Goal: Task Accomplishment & Management: Use online tool/utility

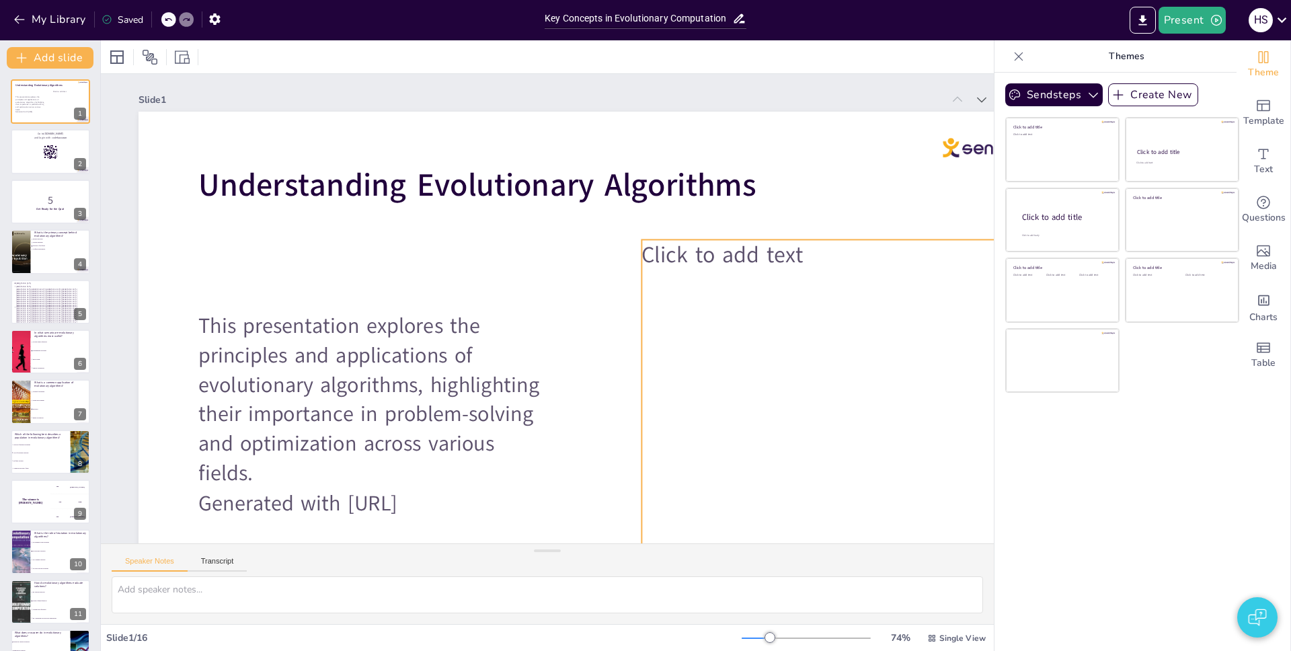
checkbox input "true"
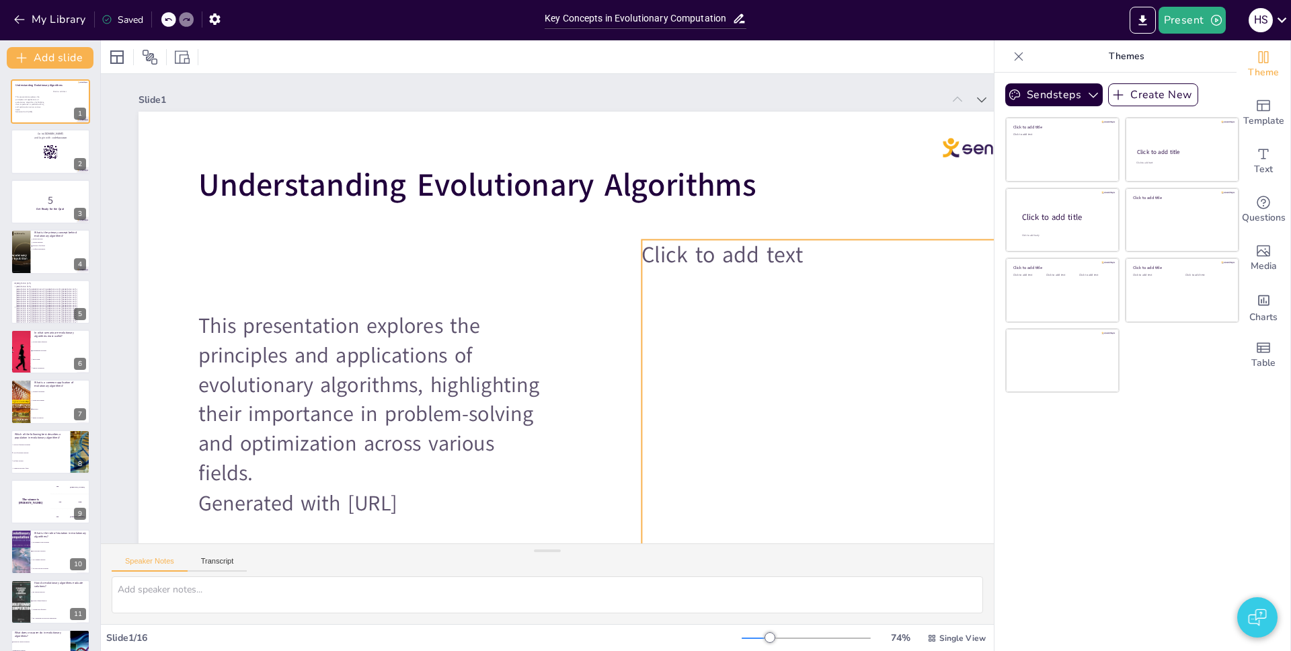
checkbox input "true"
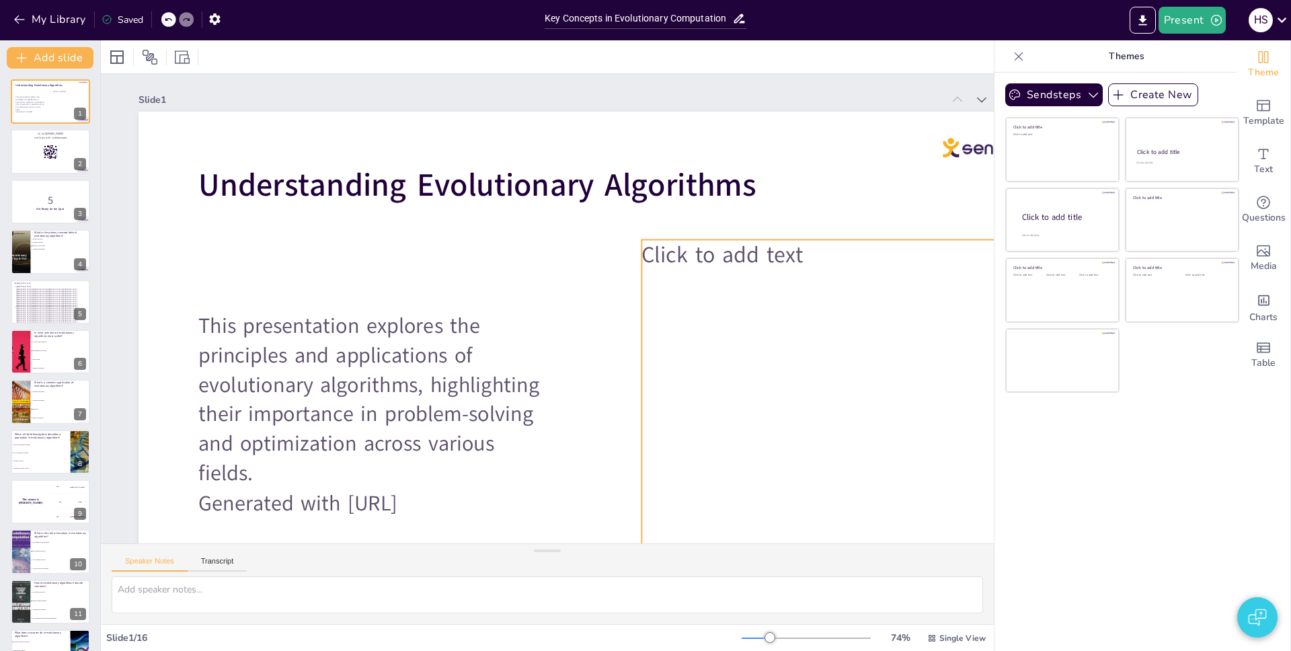
checkbox input "true"
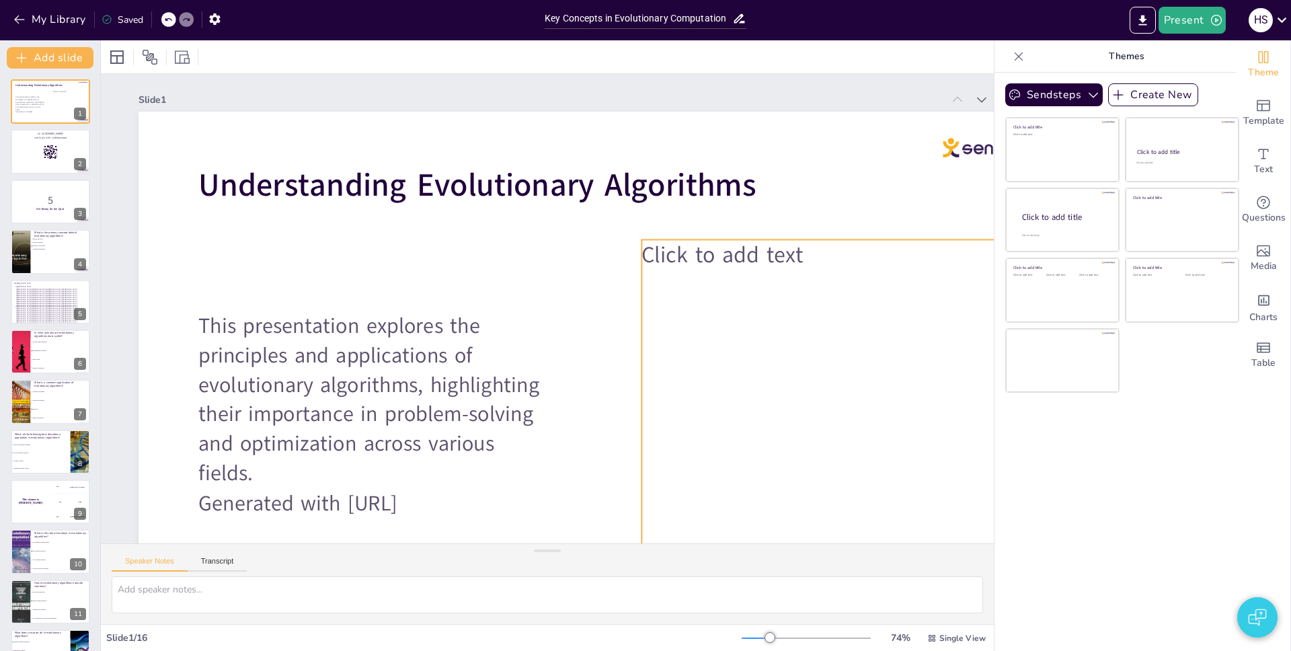
checkbox input "true"
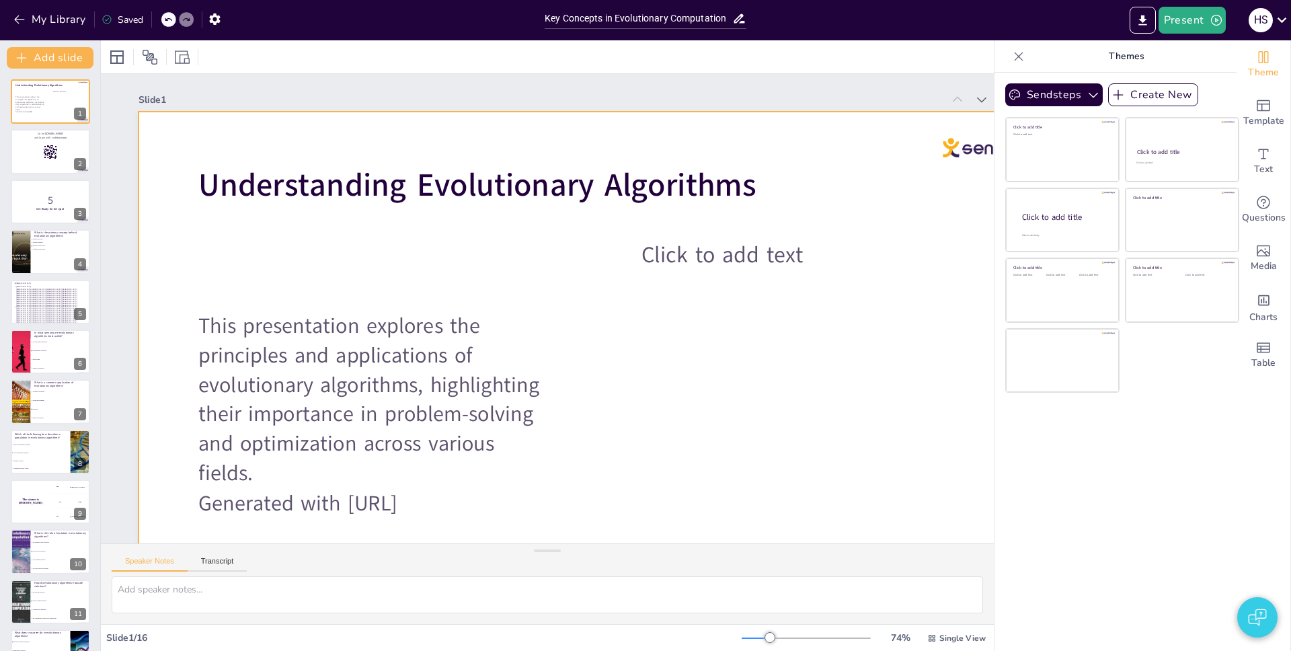
checkbox input "true"
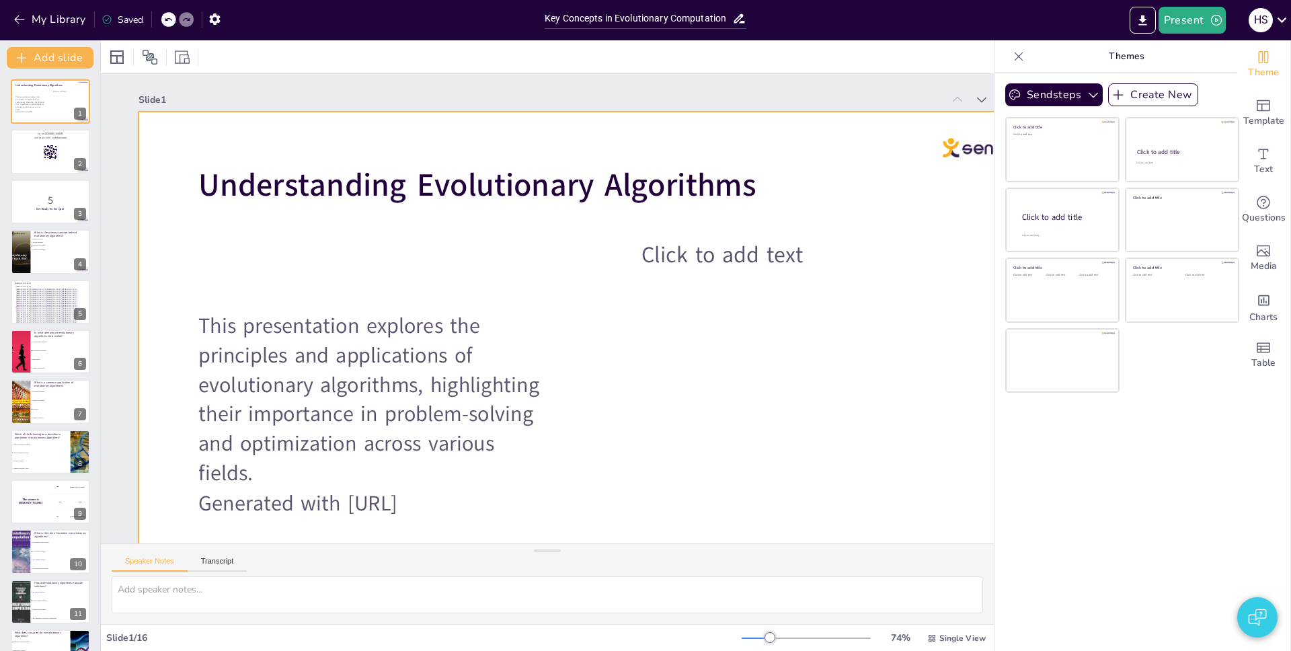
checkbox input "true"
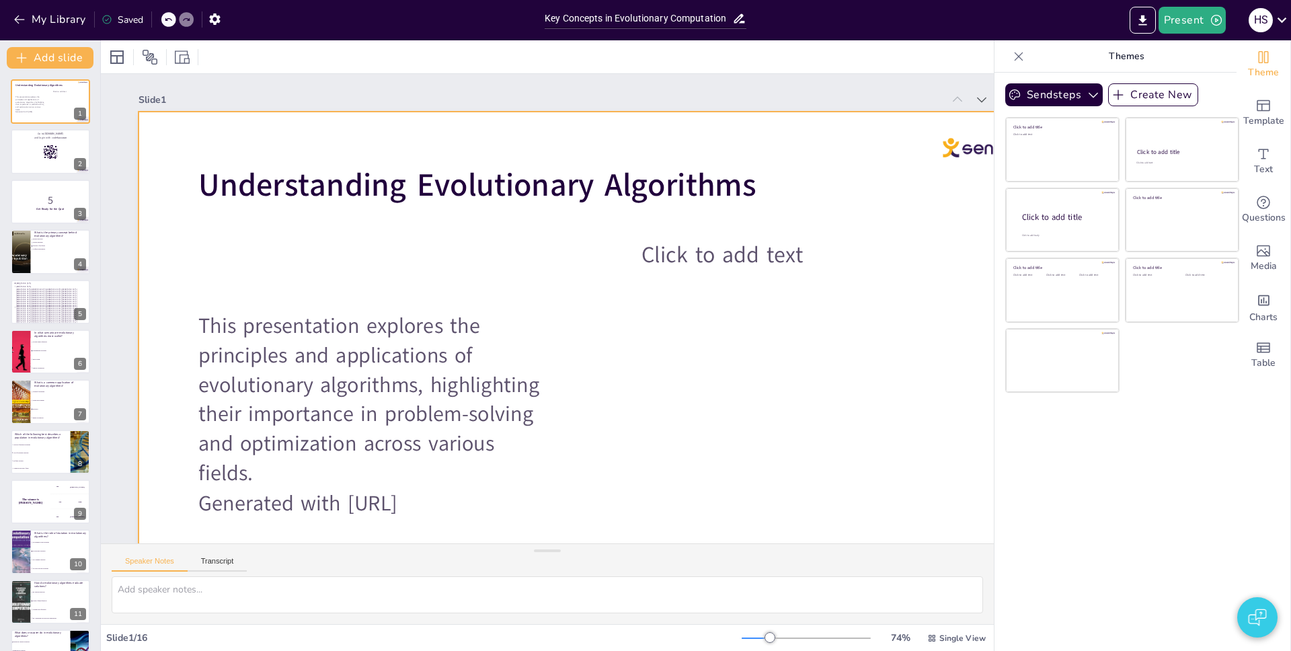
checkbox input "true"
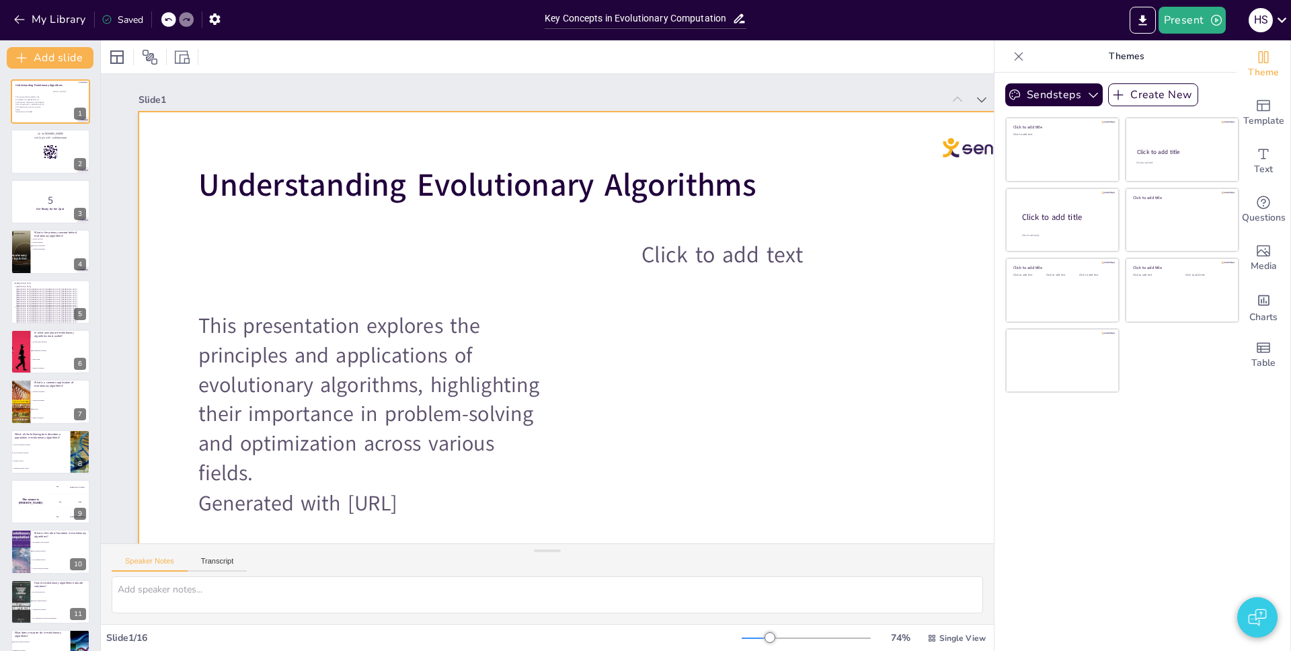
checkbox input "true"
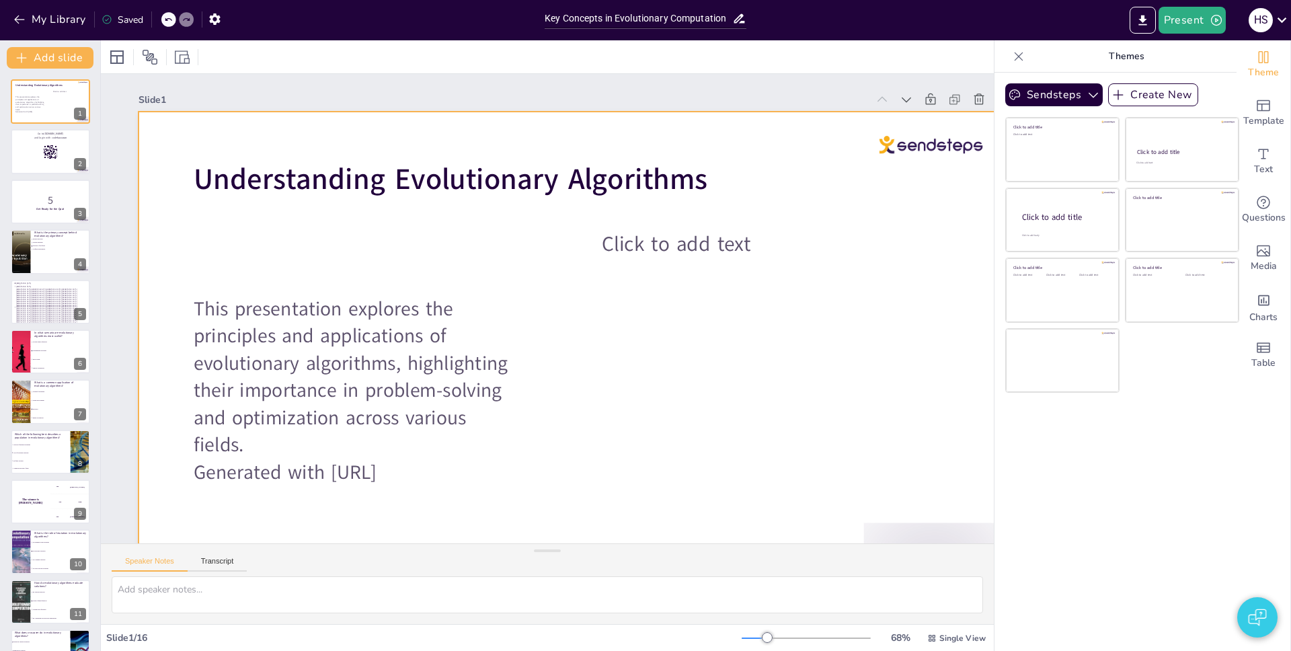
checkbox input "true"
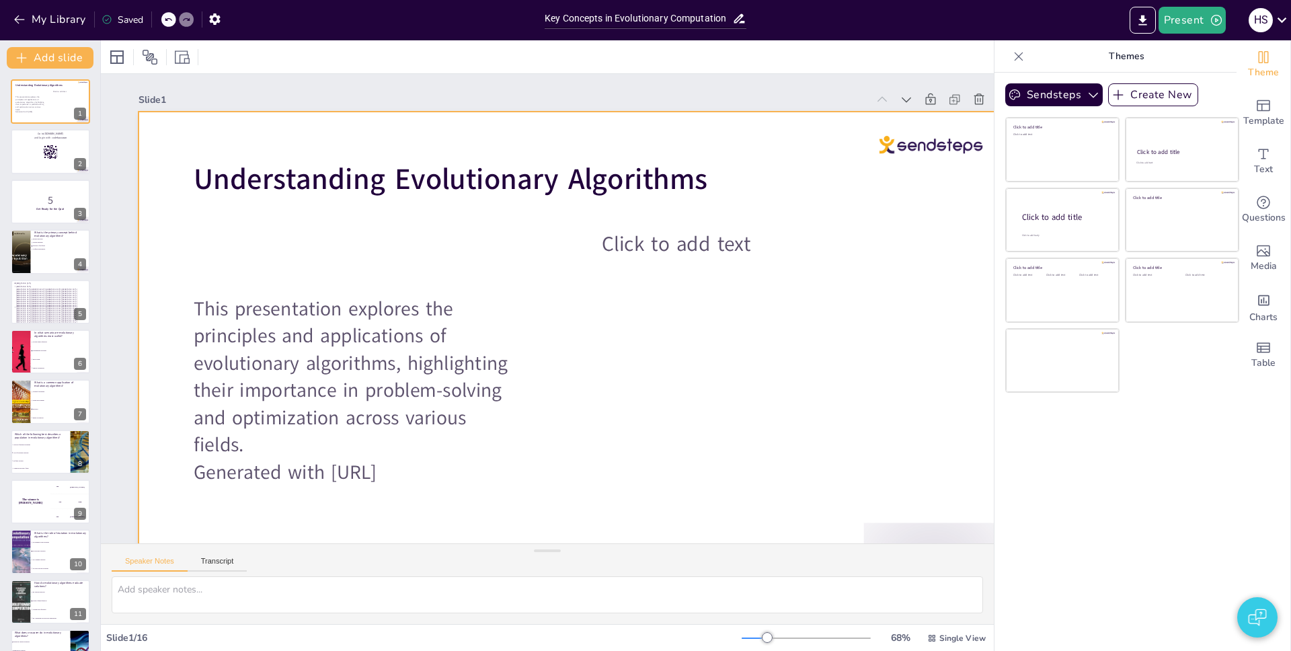
checkbox input "true"
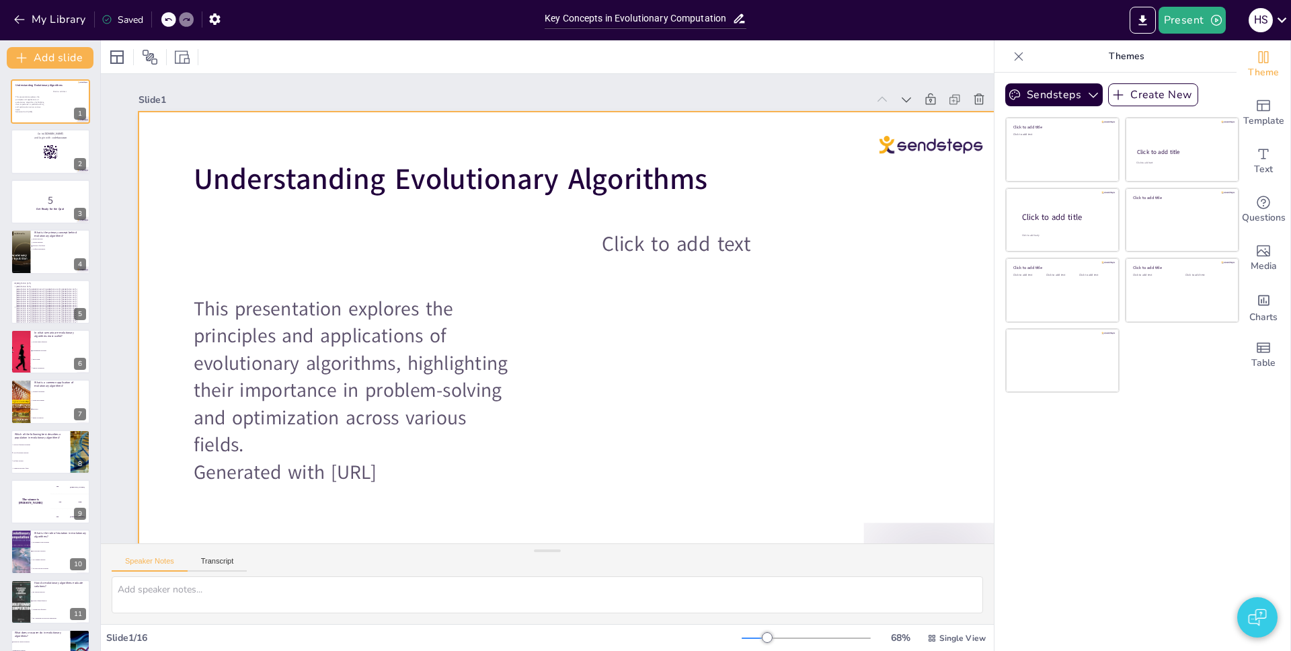
checkbox input "true"
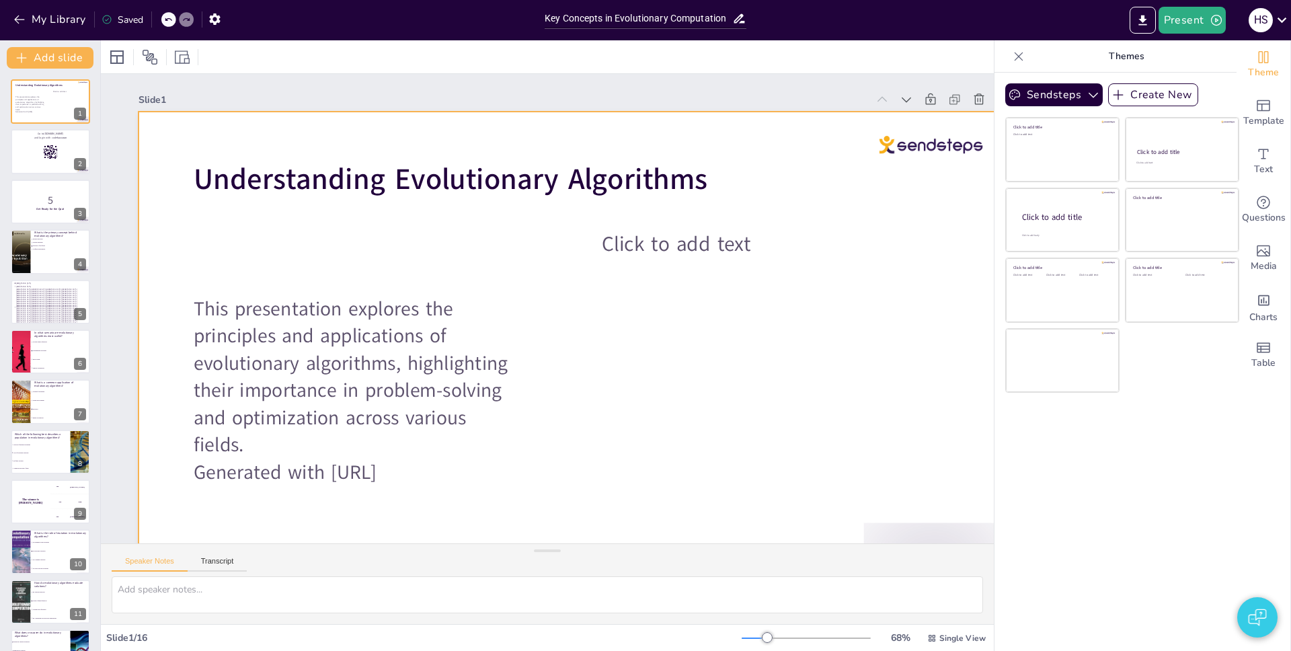
checkbox input "true"
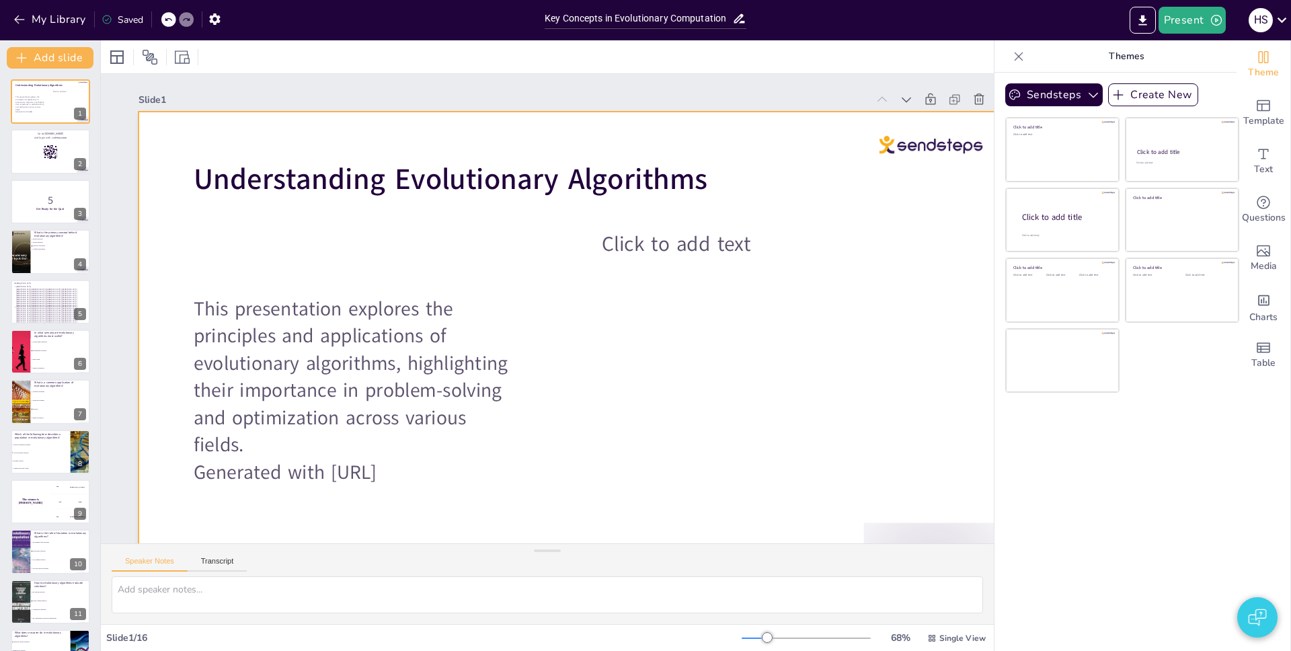
checkbox input "true"
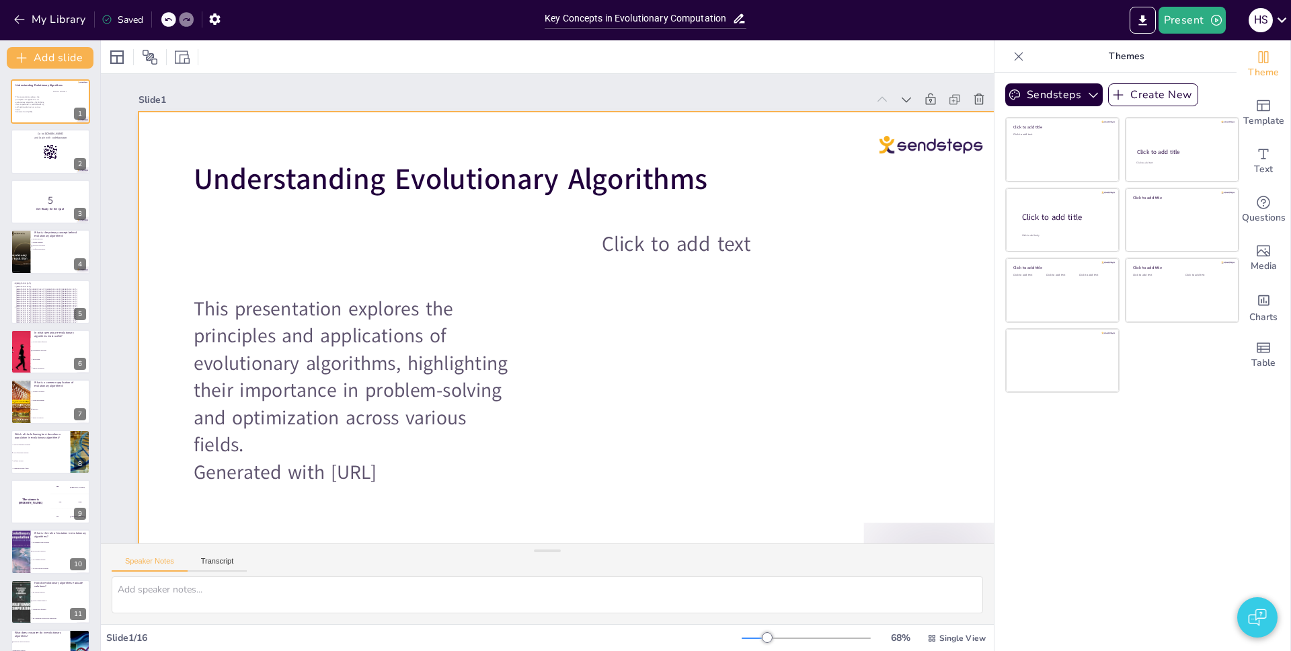
checkbox input "true"
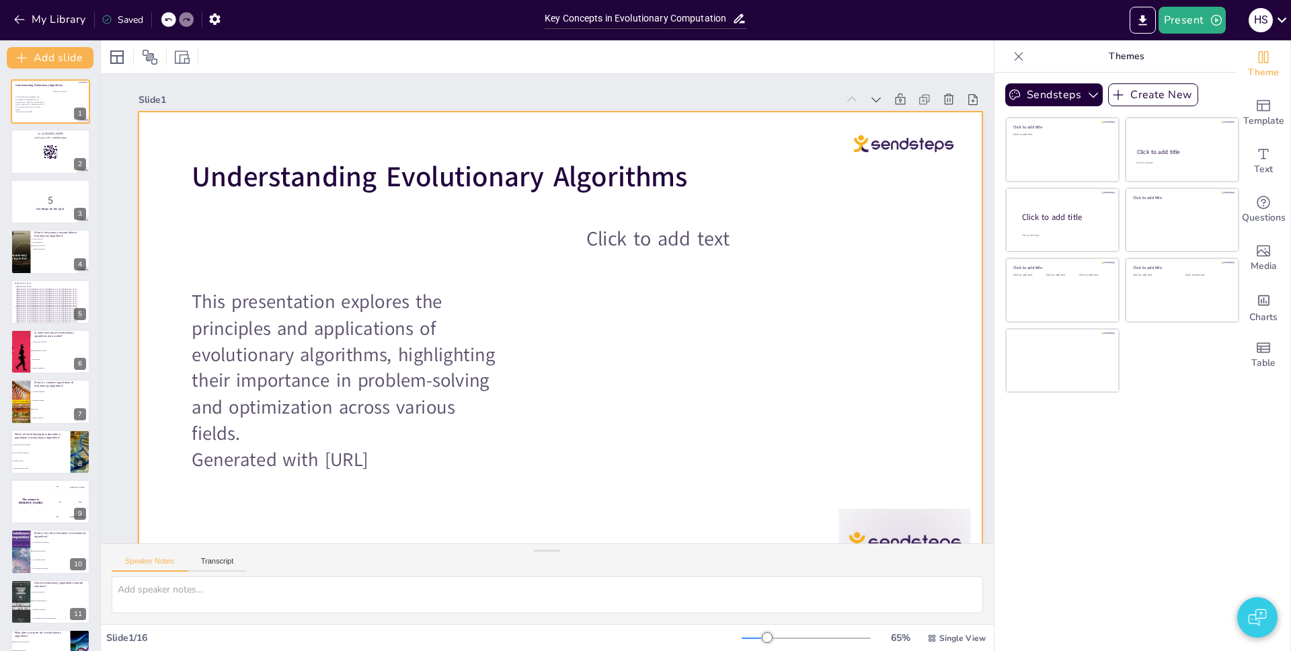
checkbox input "true"
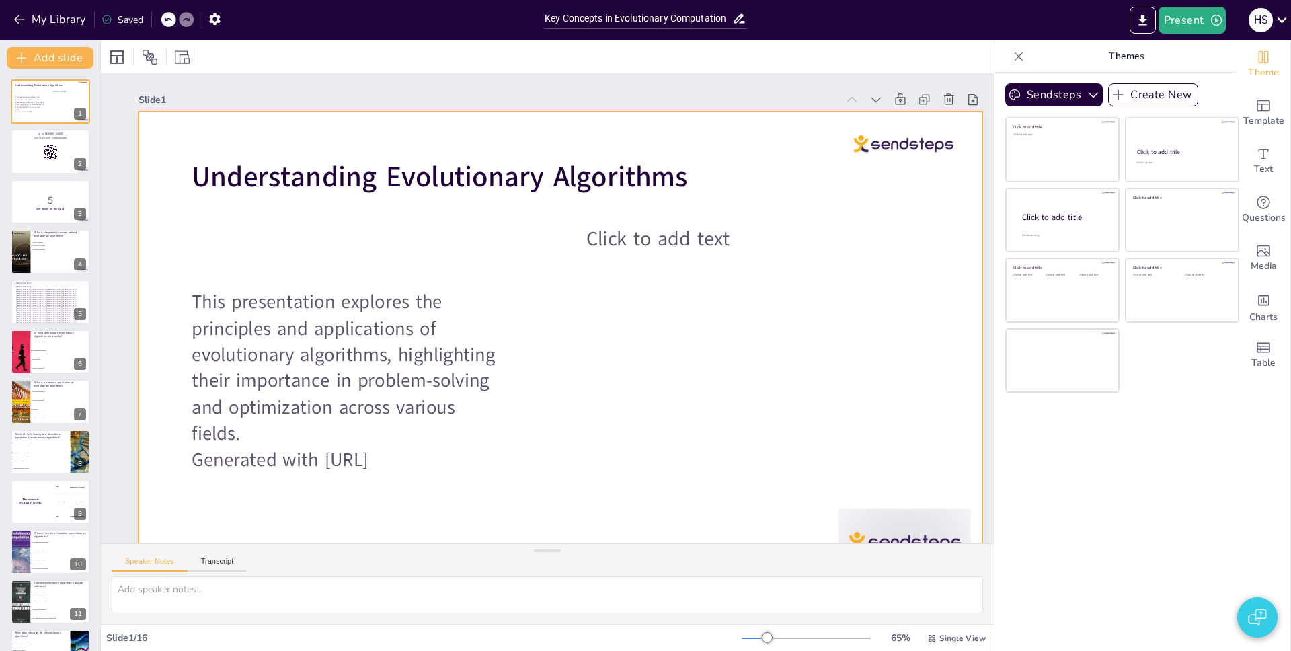
checkbox input "true"
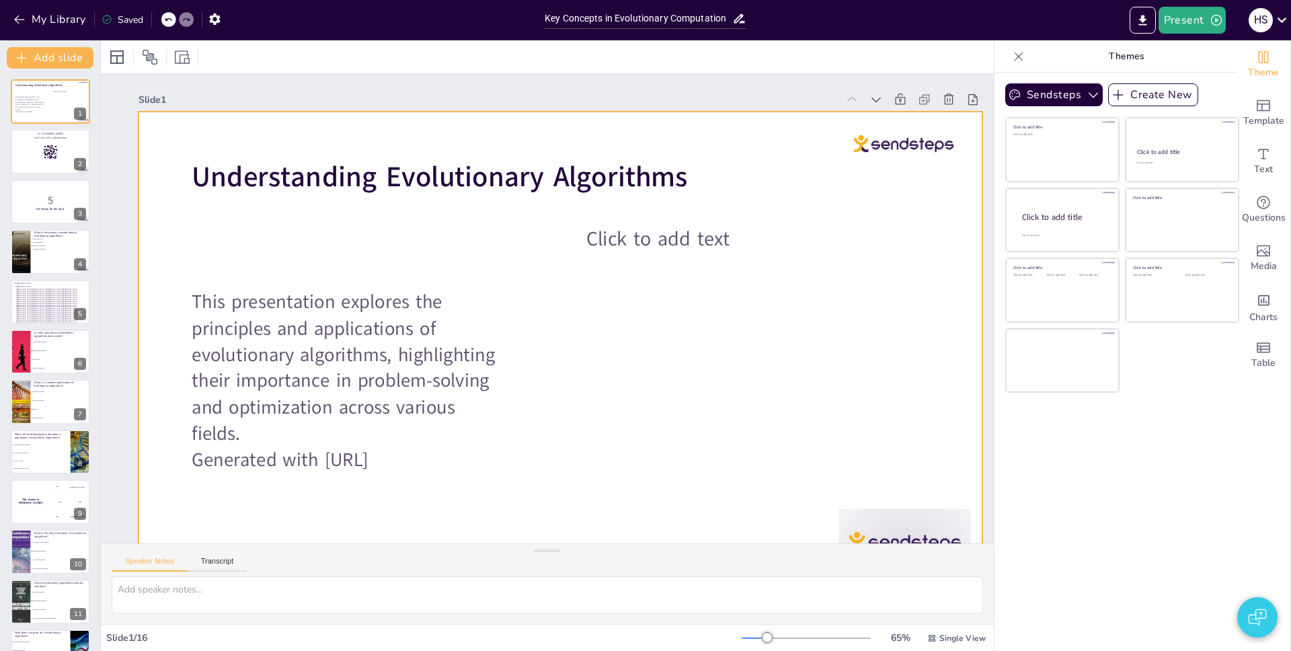
checkbox input "true"
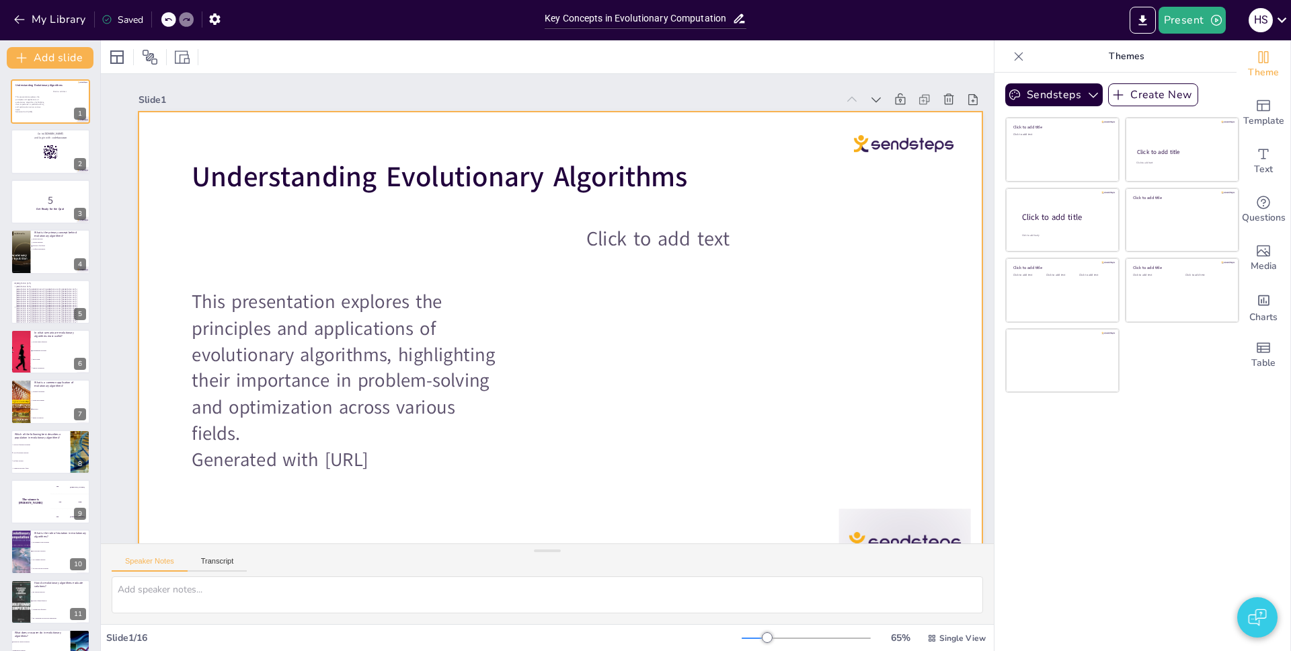
checkbox input "true"
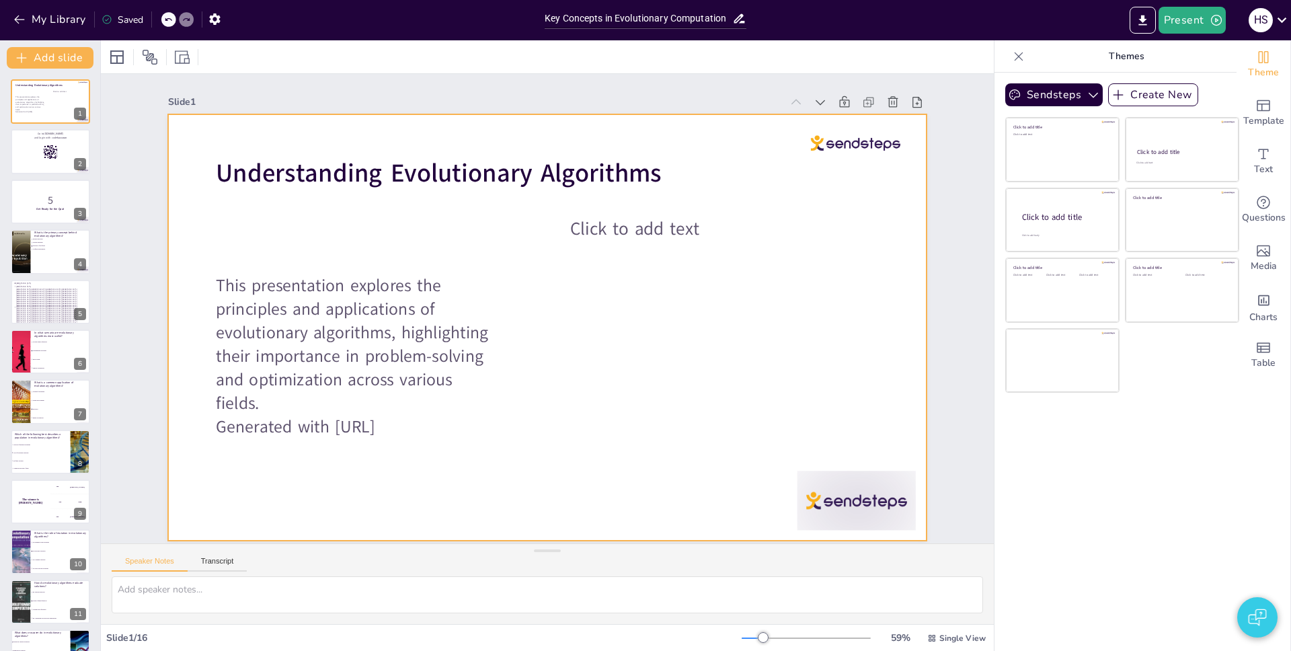
checkbox input "true"
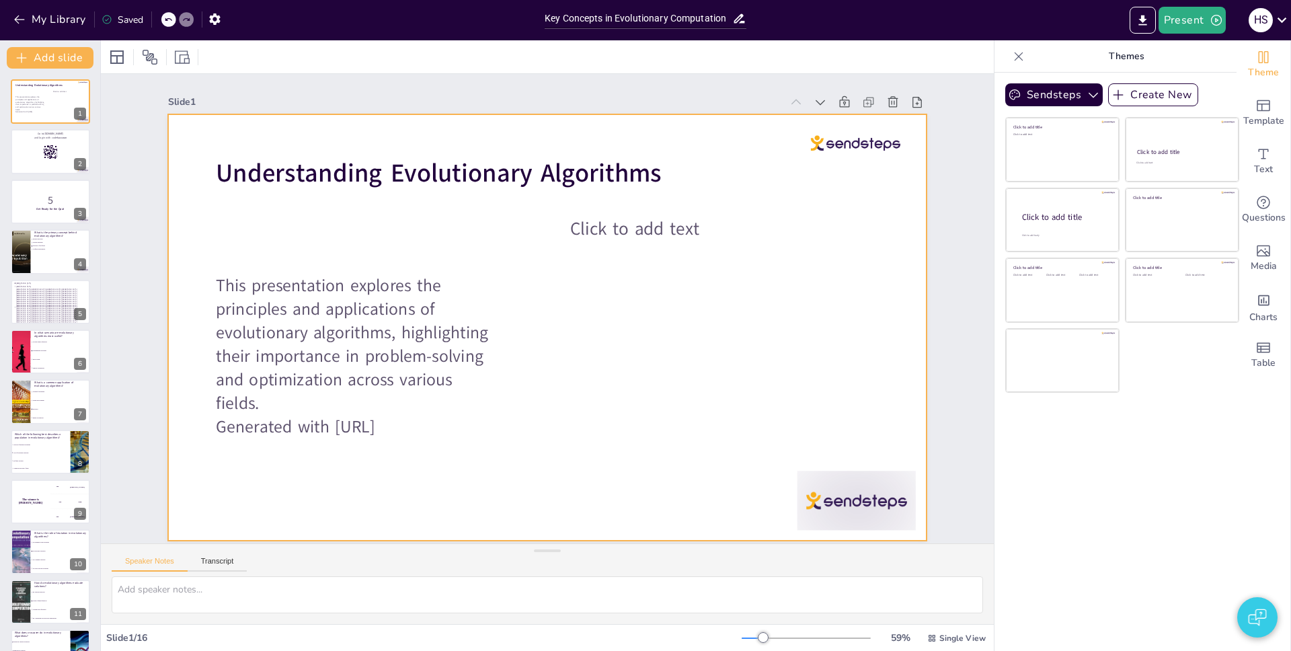
checkbox input "true"
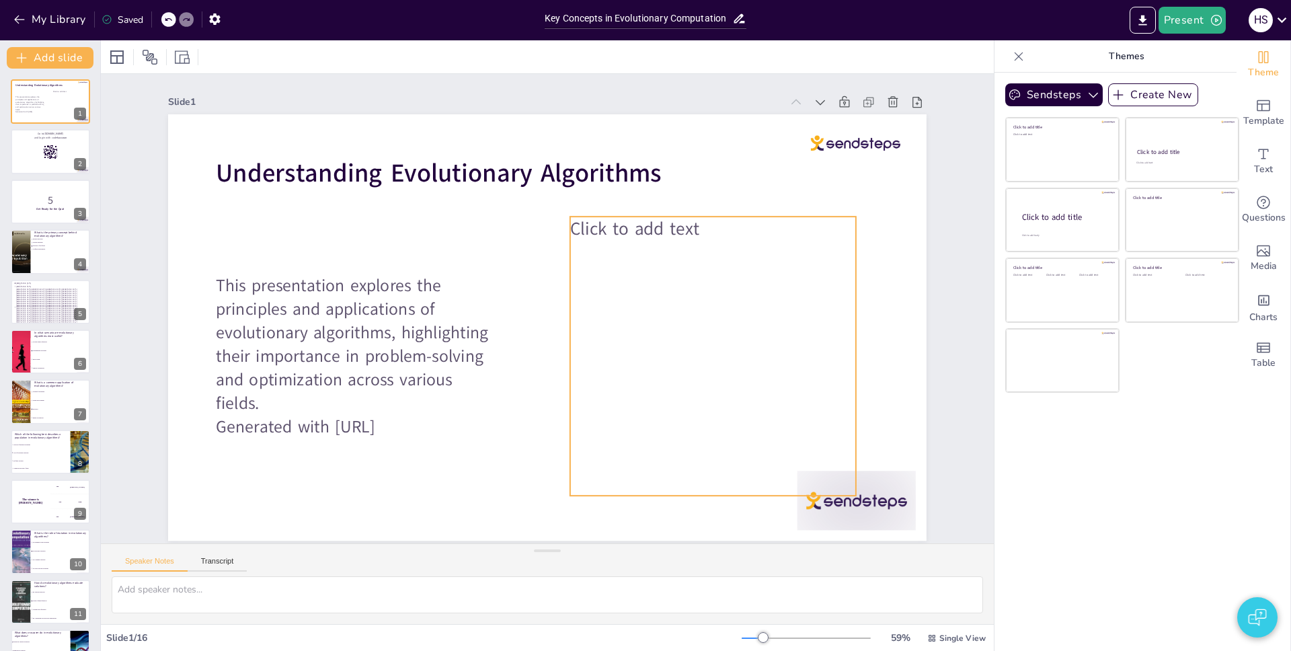
checkbox input "true"
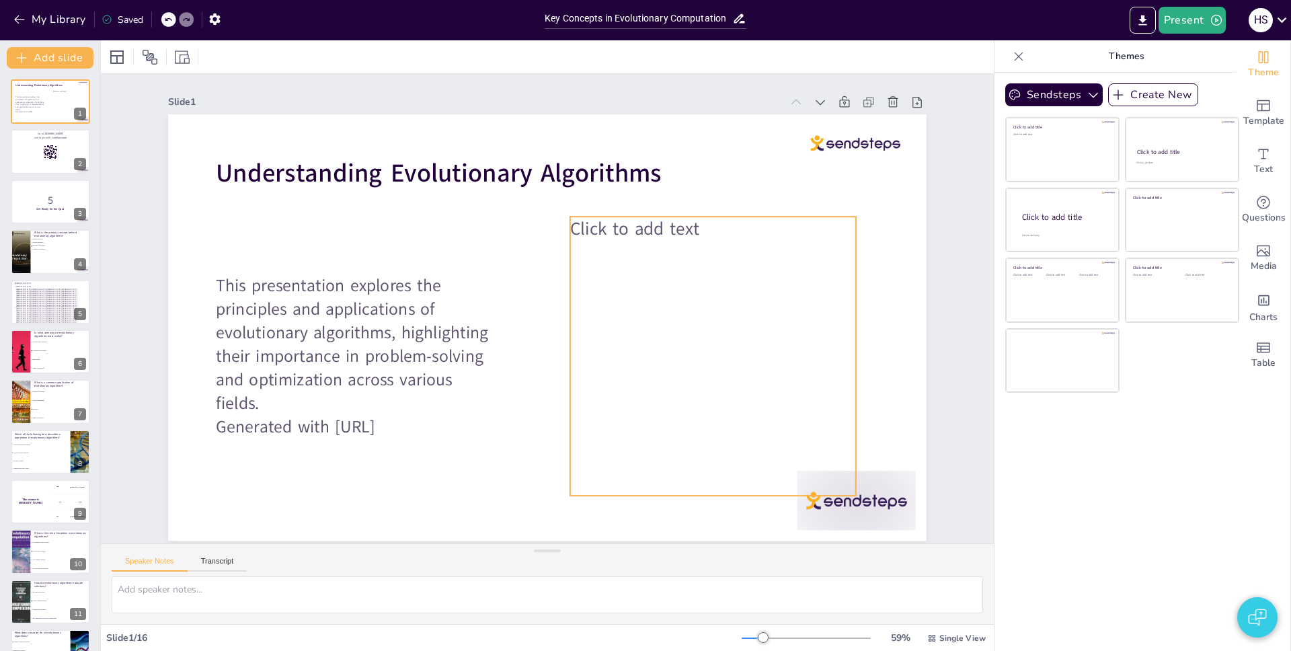
checkbox input "true"
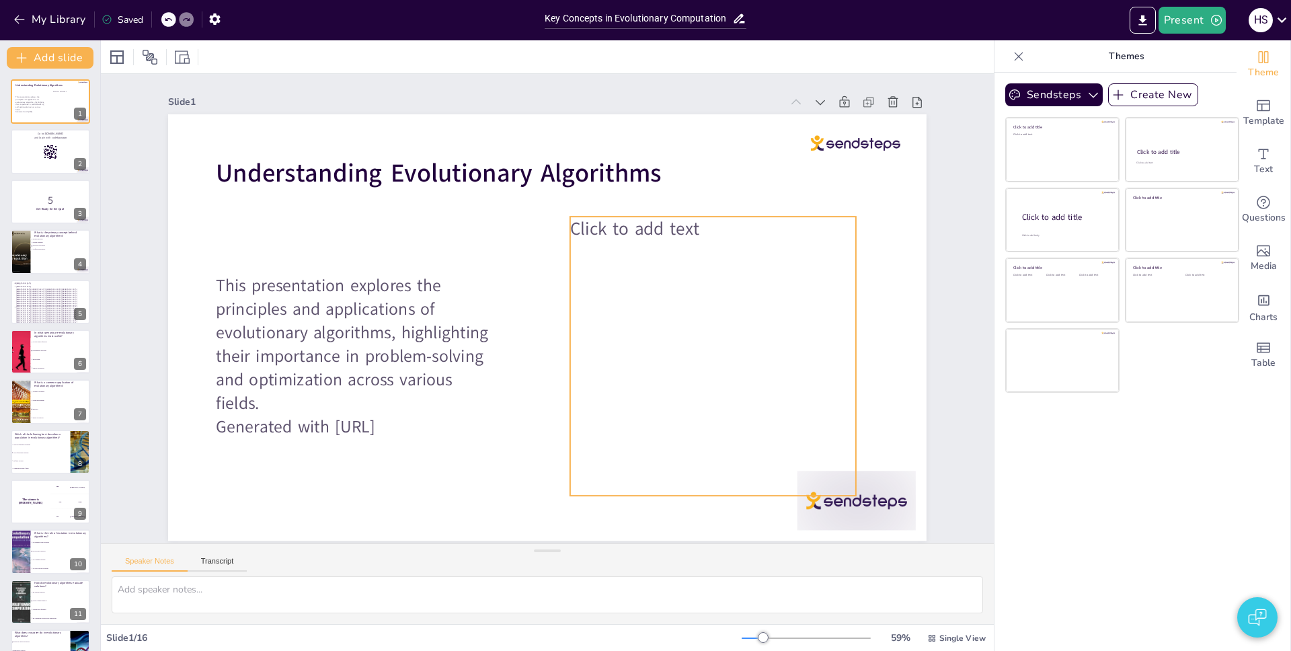
checkbox input "true"
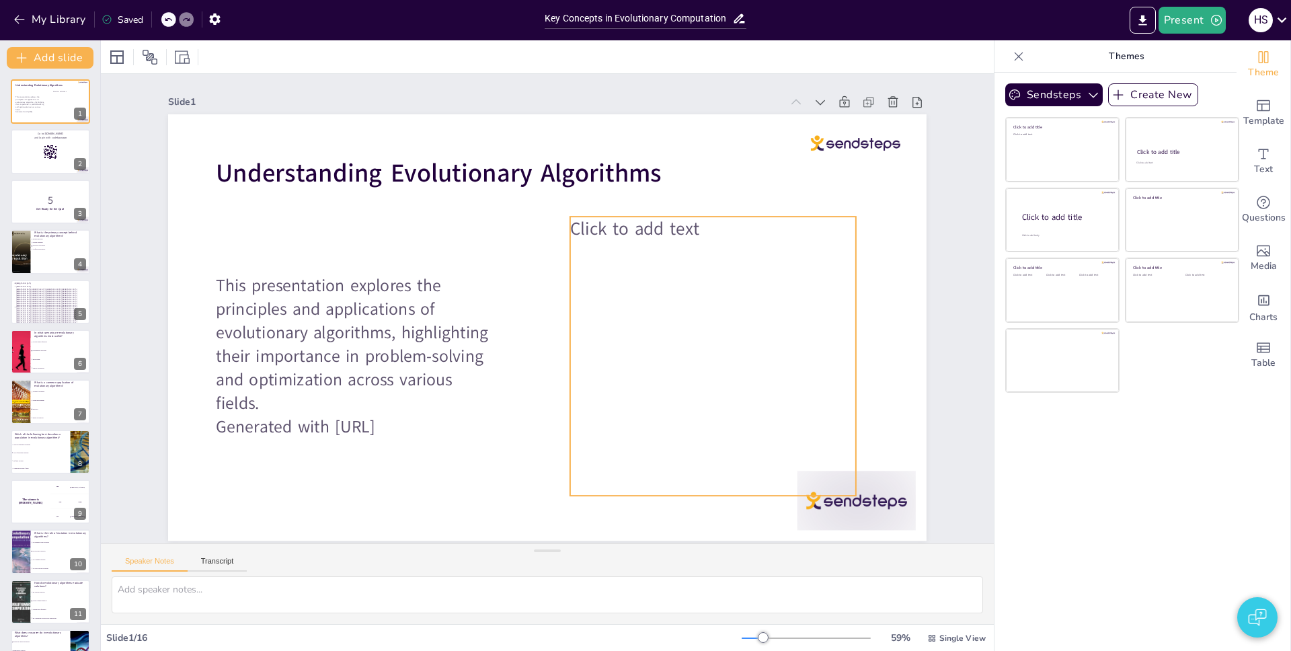
checkbox input "true"
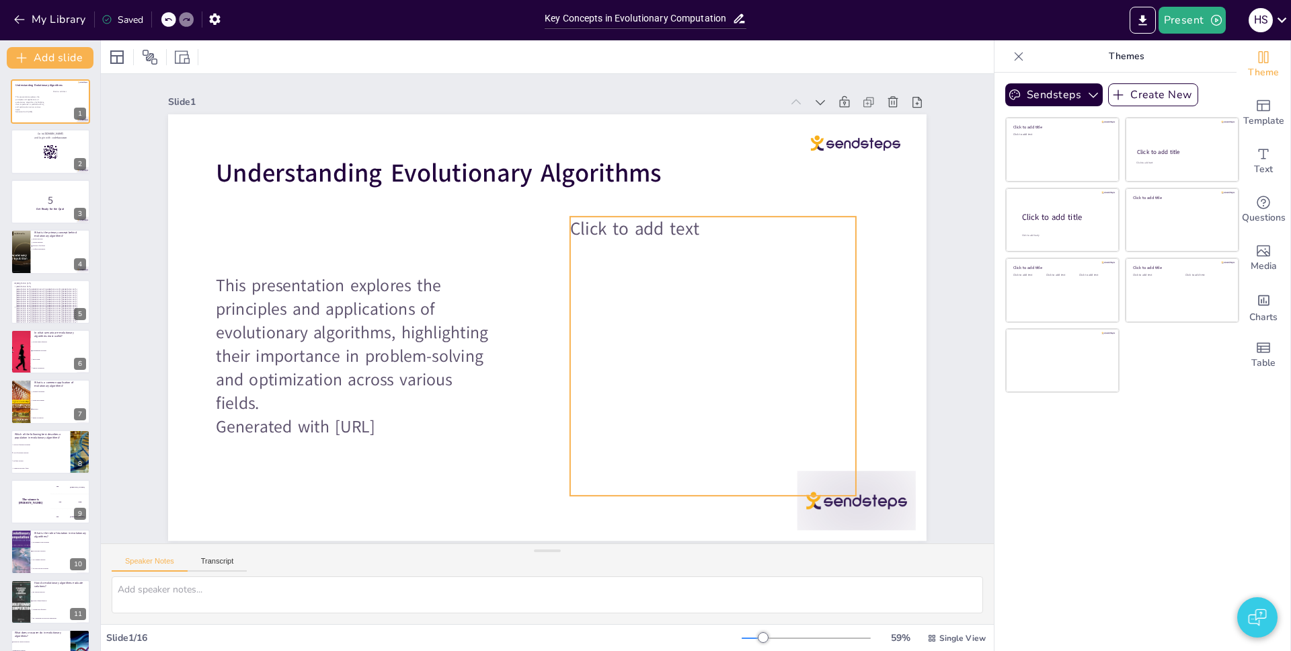
checkbox input "true"
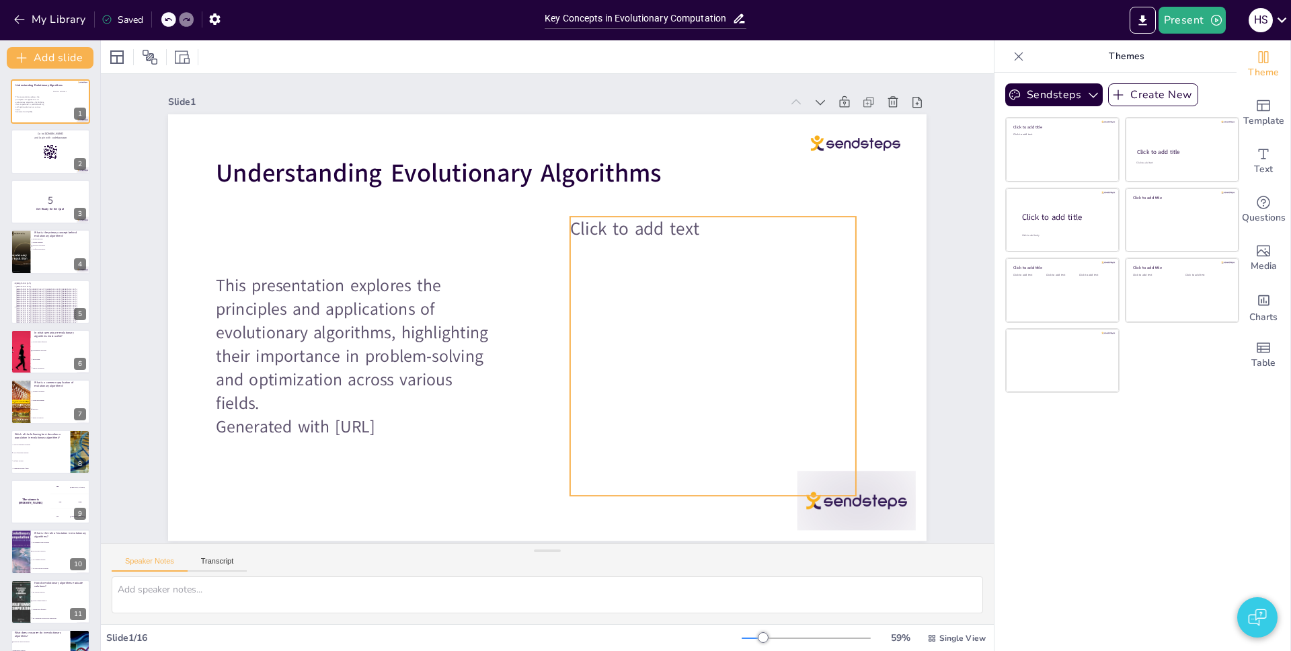
checkbox input "true"
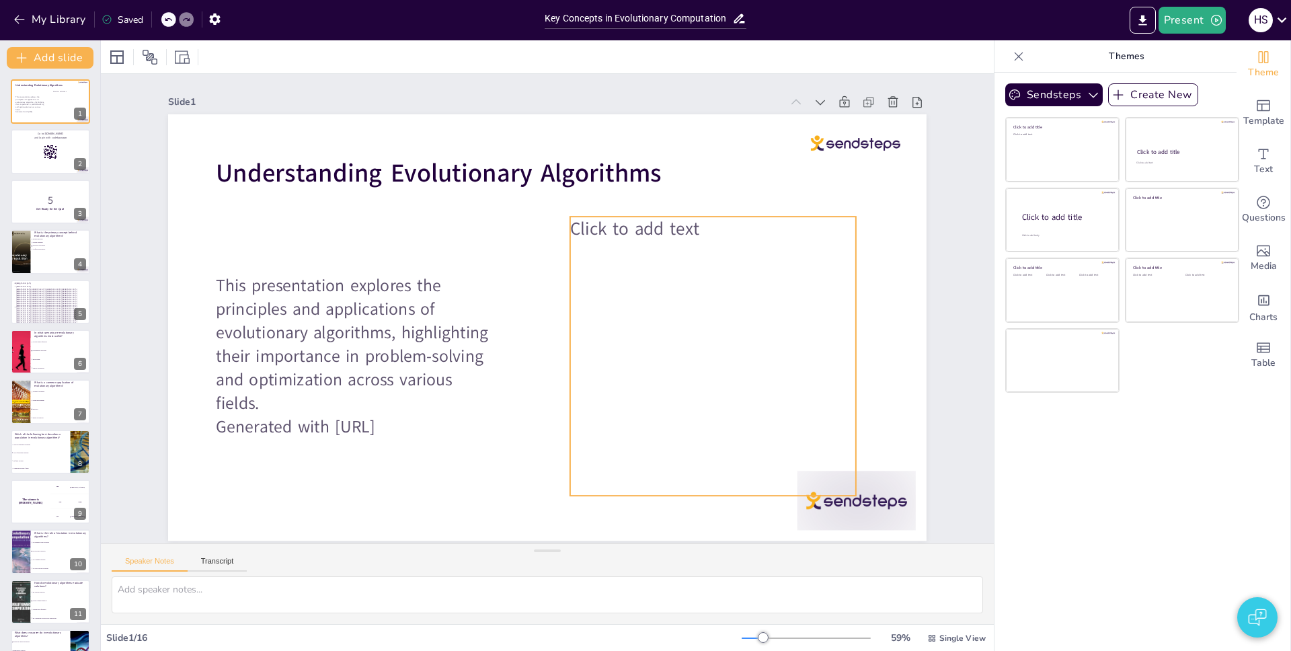
checkbox input "true"
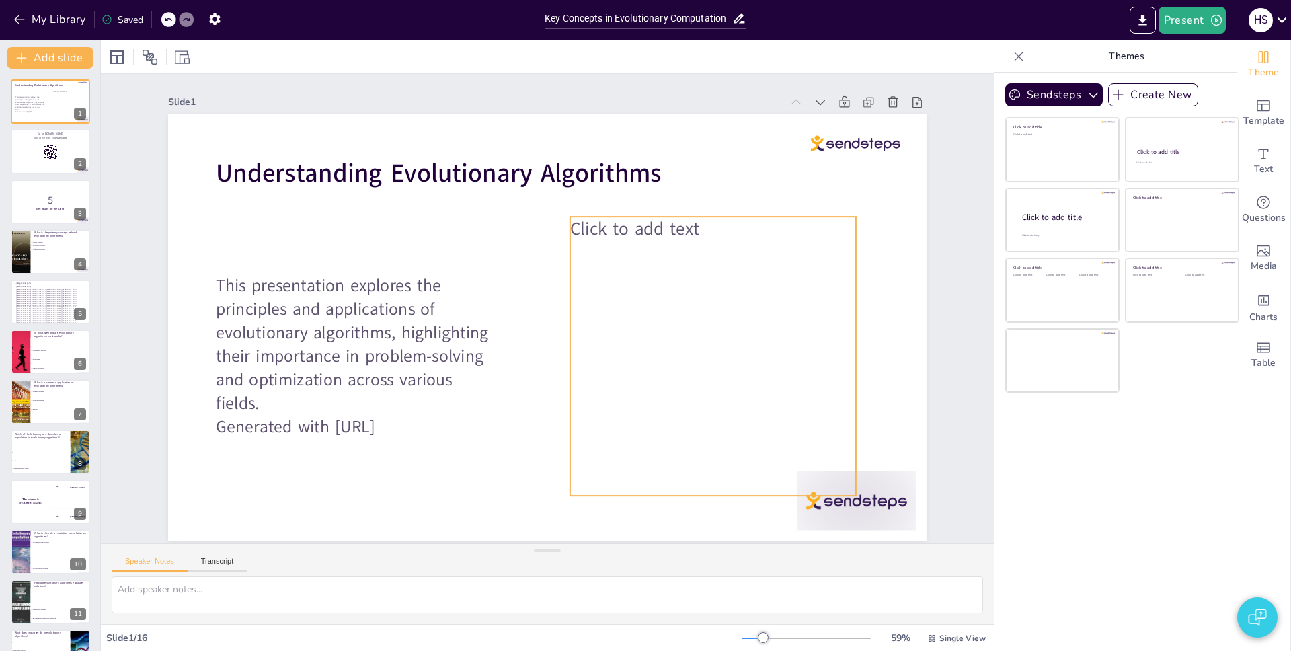
checkbox input "true"
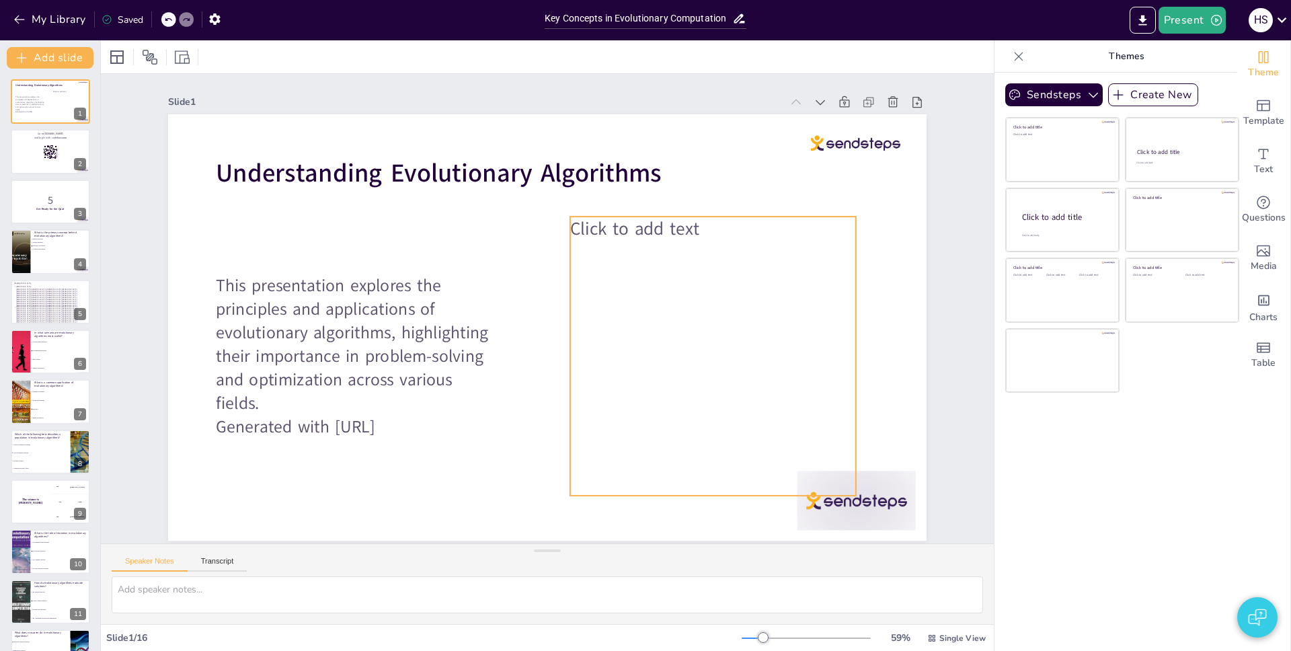
checkbox input "true"
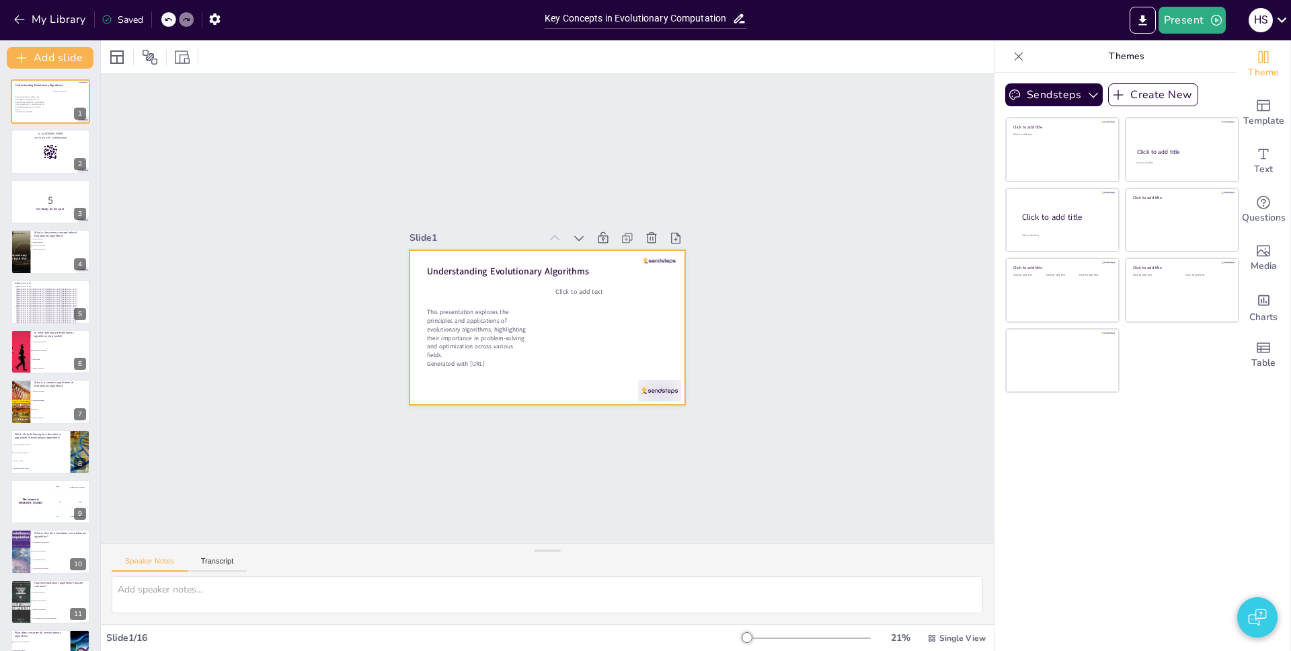
checkbox input "true"
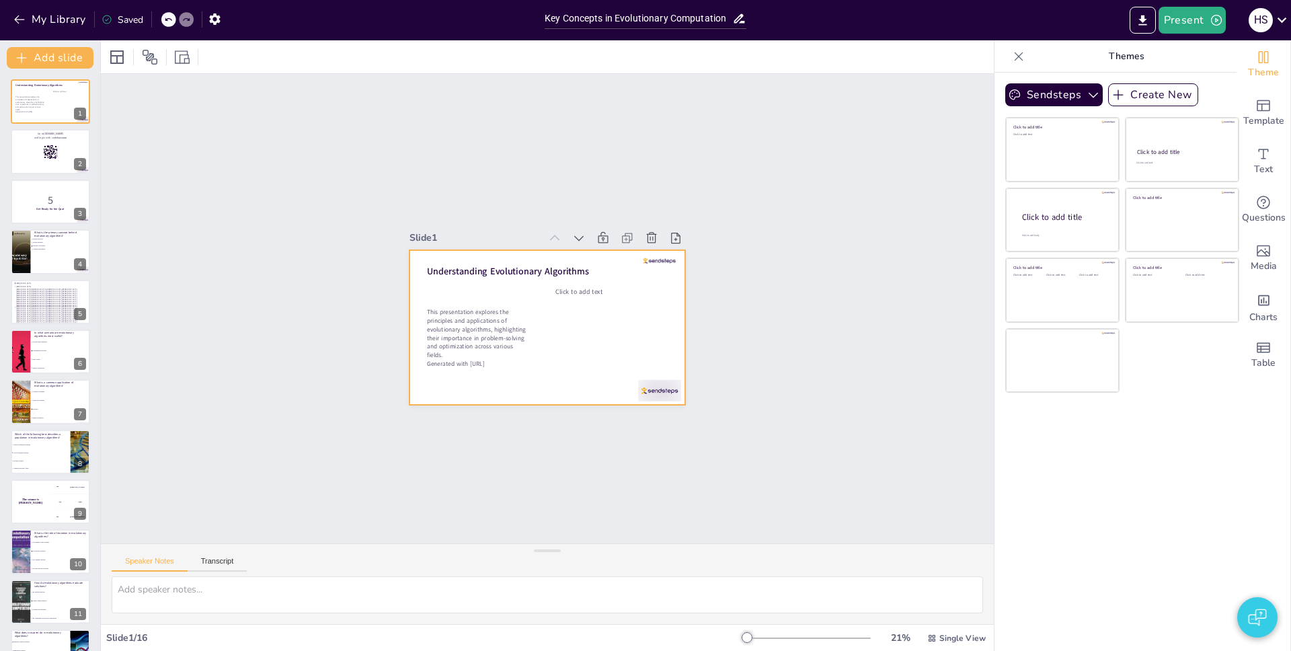
checkbox input "true"
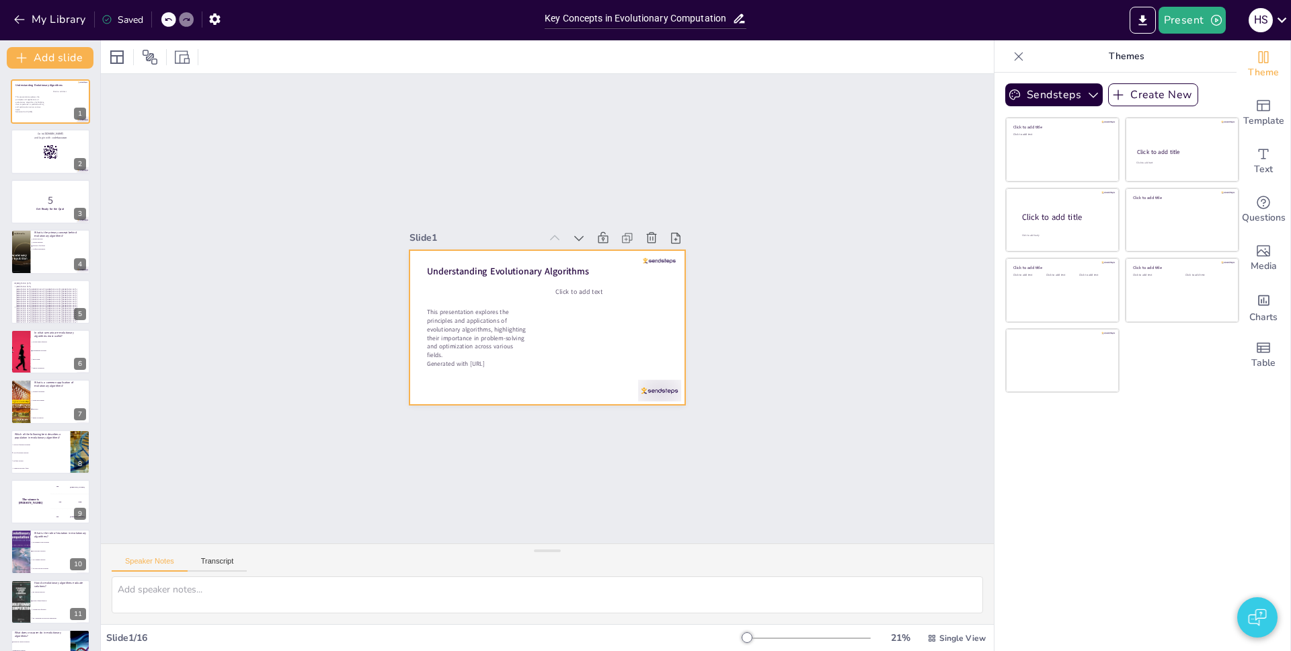
checkbox input "true"
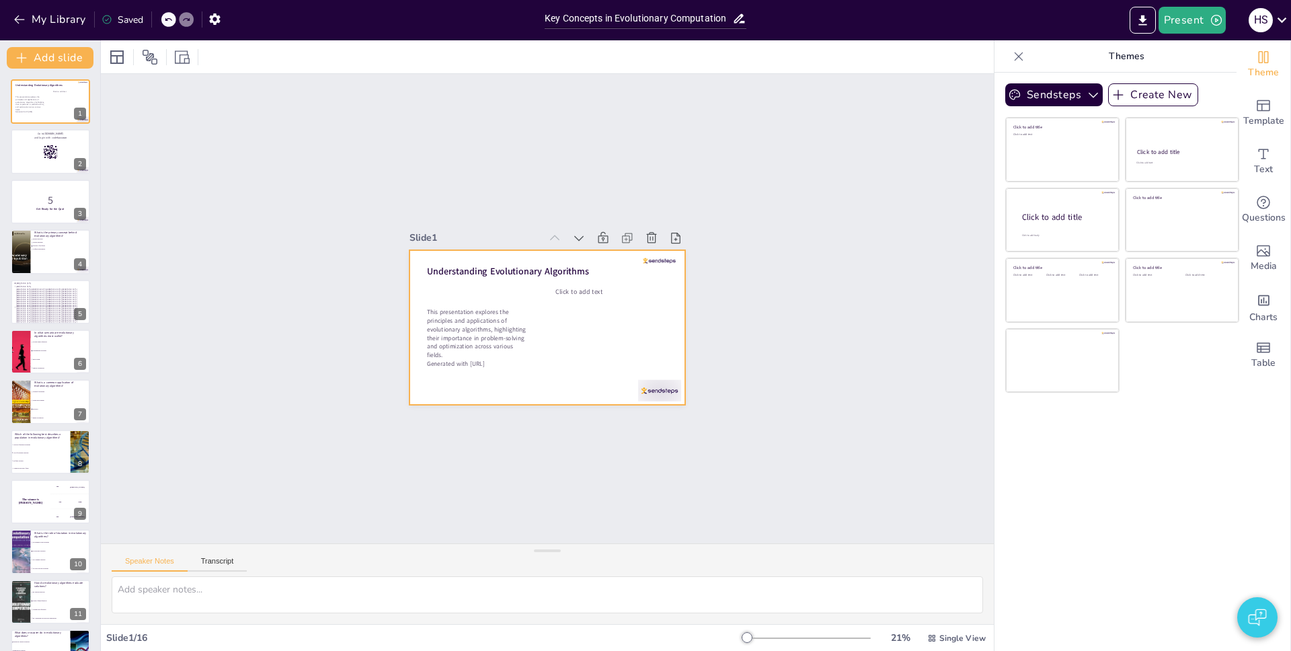
checkbox input "true"
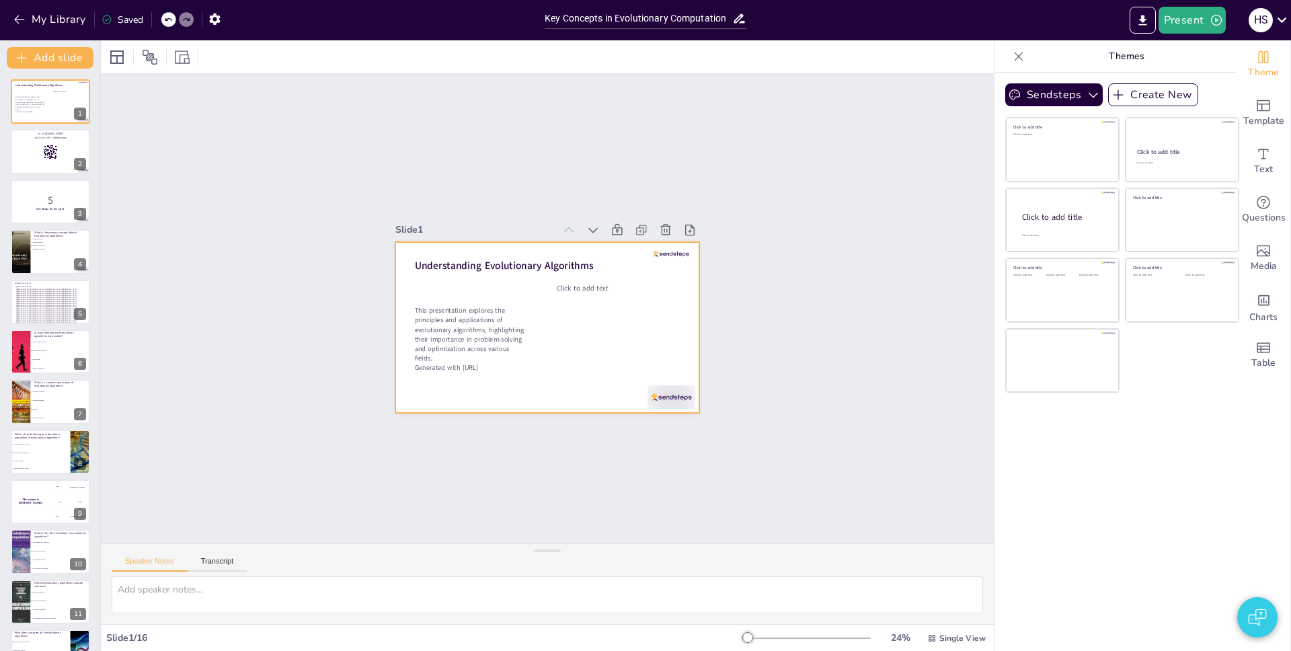
checkbox input "true"
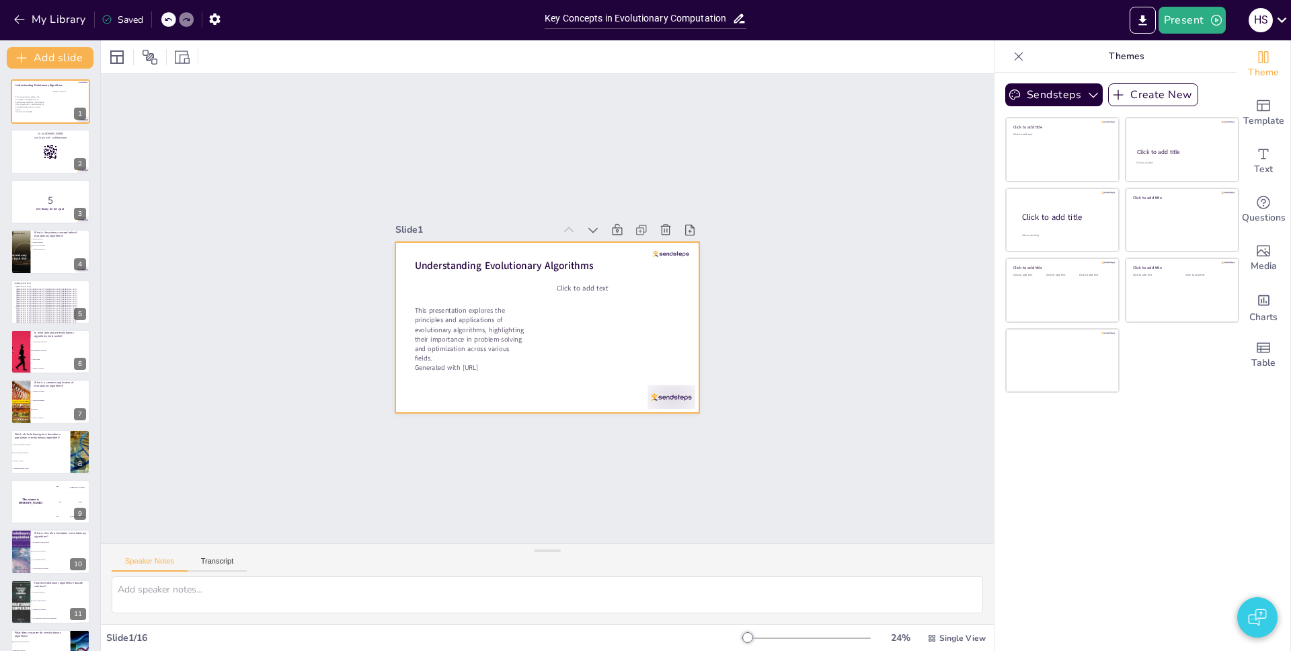
checkbox input "true"
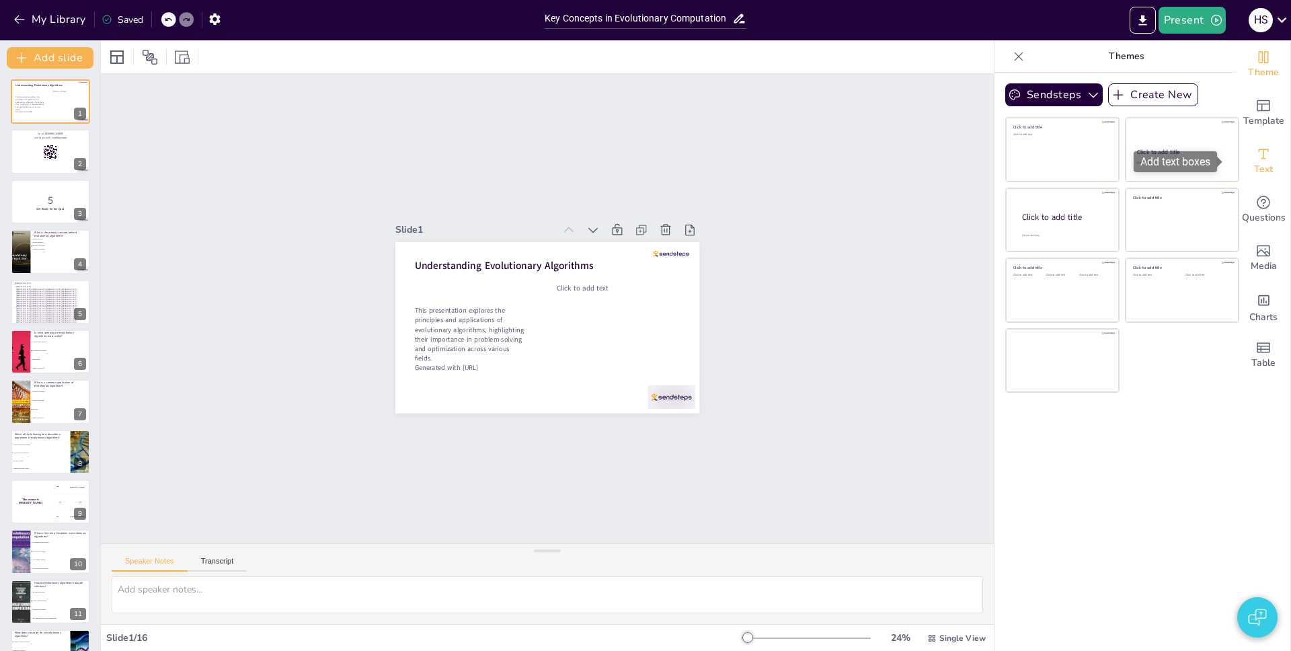
click at [1259, 167] on span "Text" at bounding box center [1263, 169] width 19 height 15
checkbox input "true"
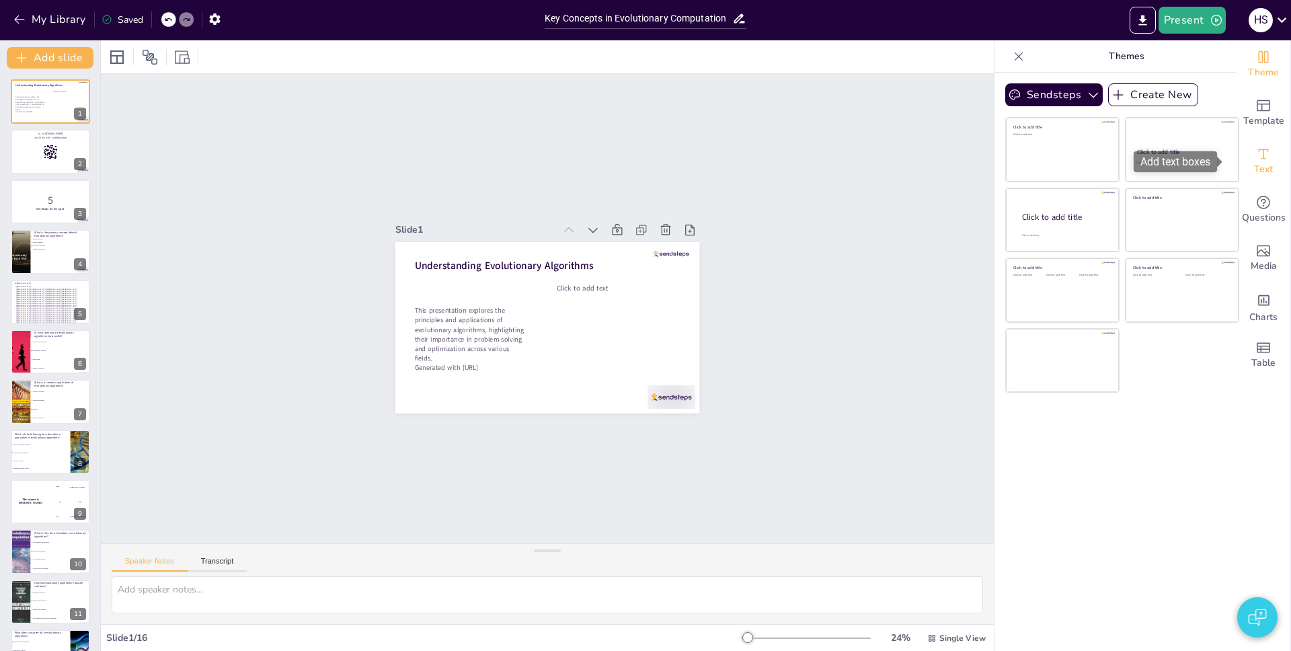
checkbox input "true"
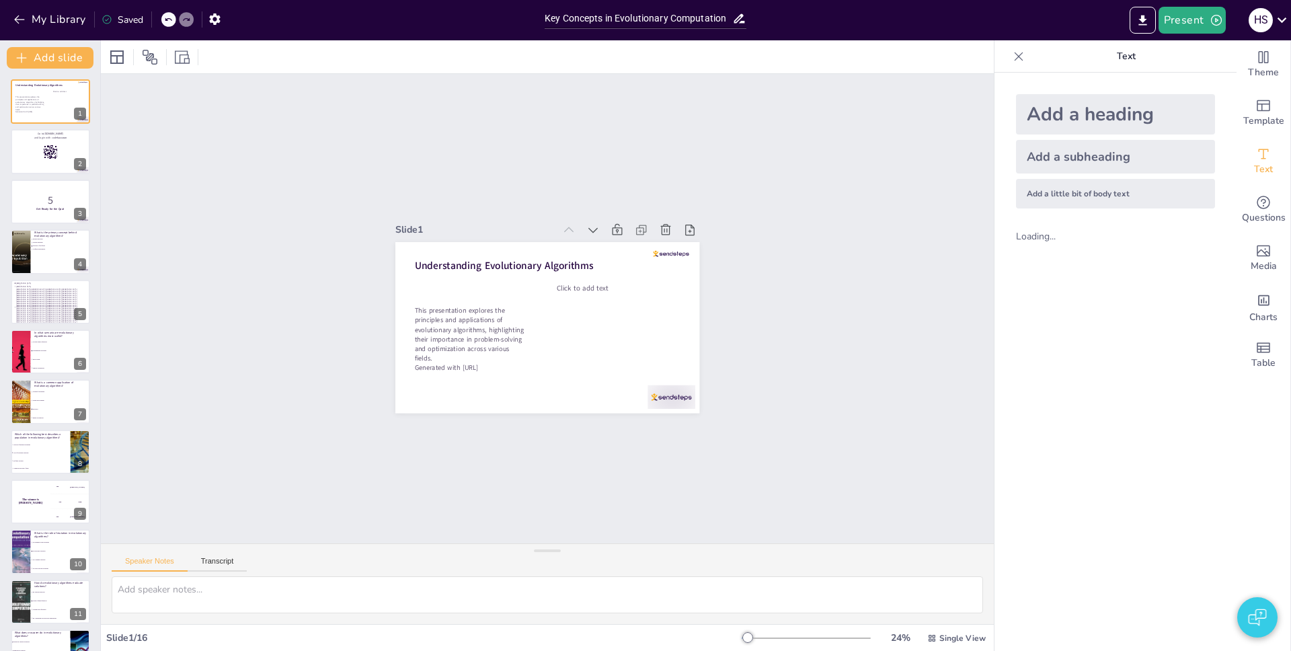
checkbox input "true"
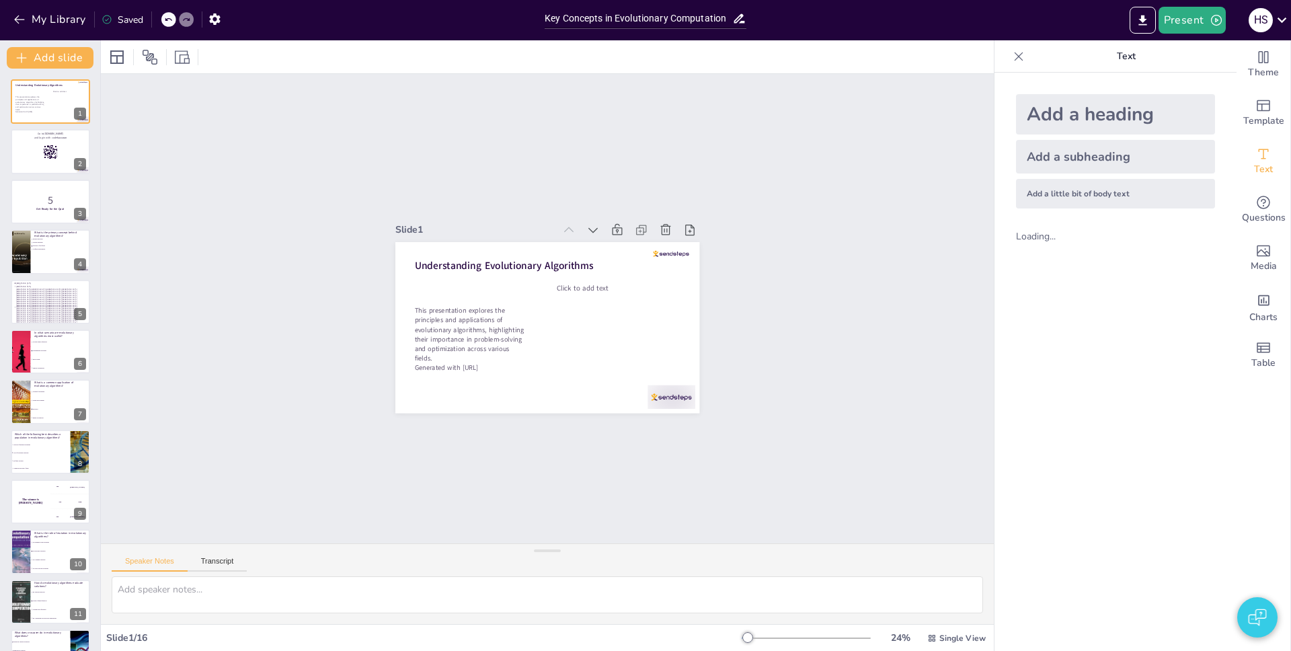
checkbox input "true"
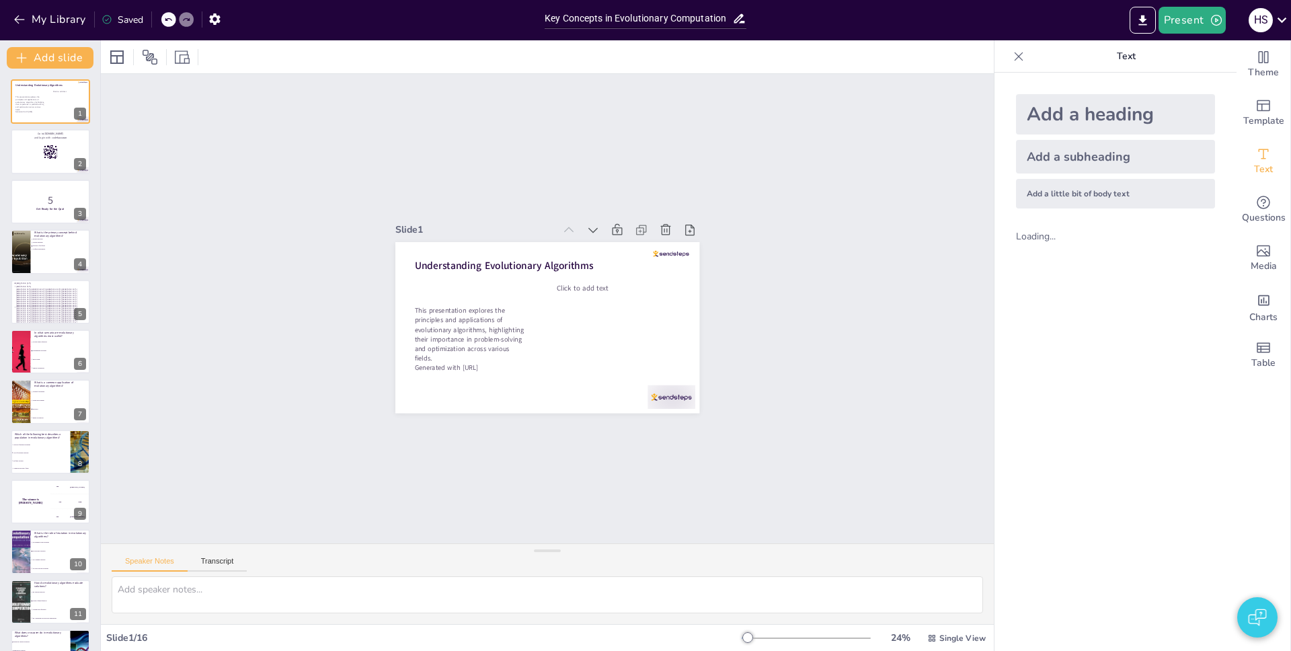
checkbox input "true"
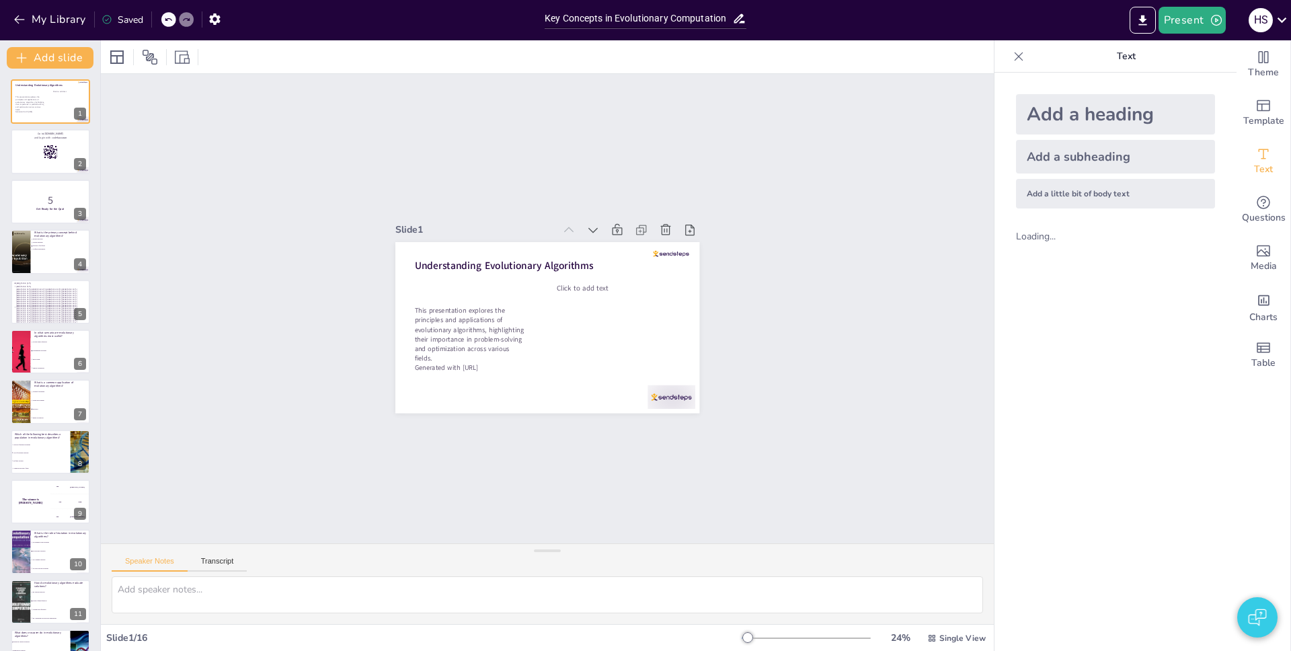
checkbox input "true"
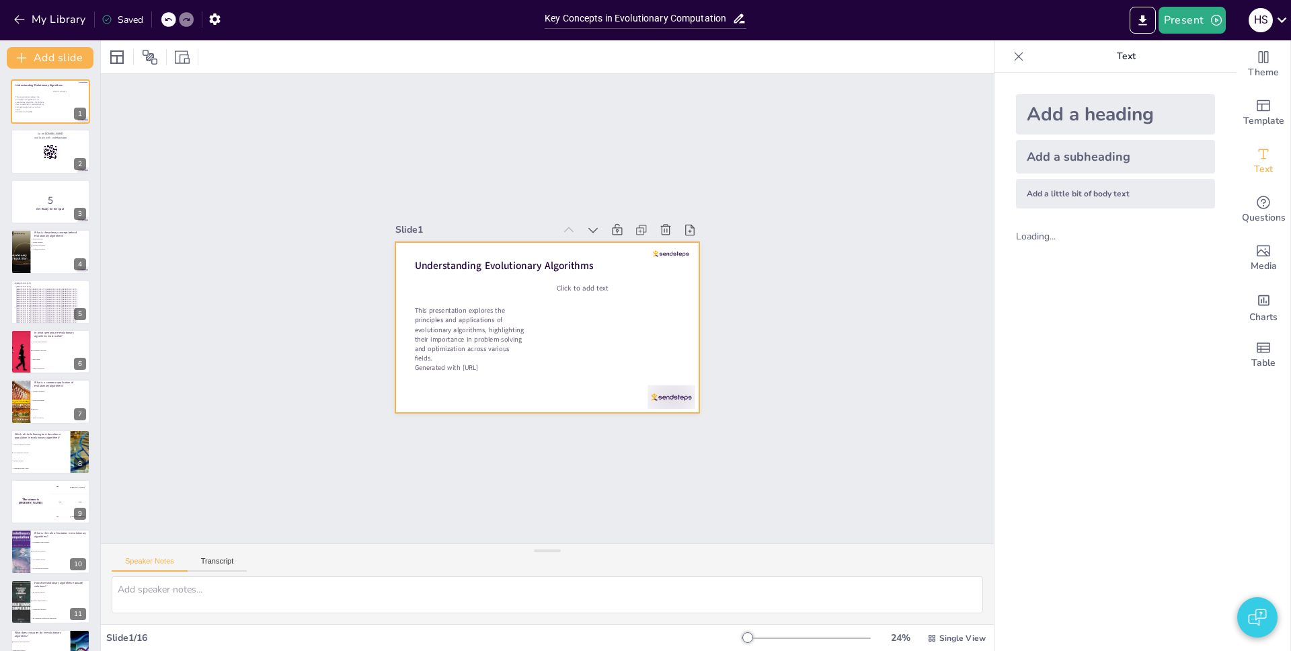
checkbox input "true"
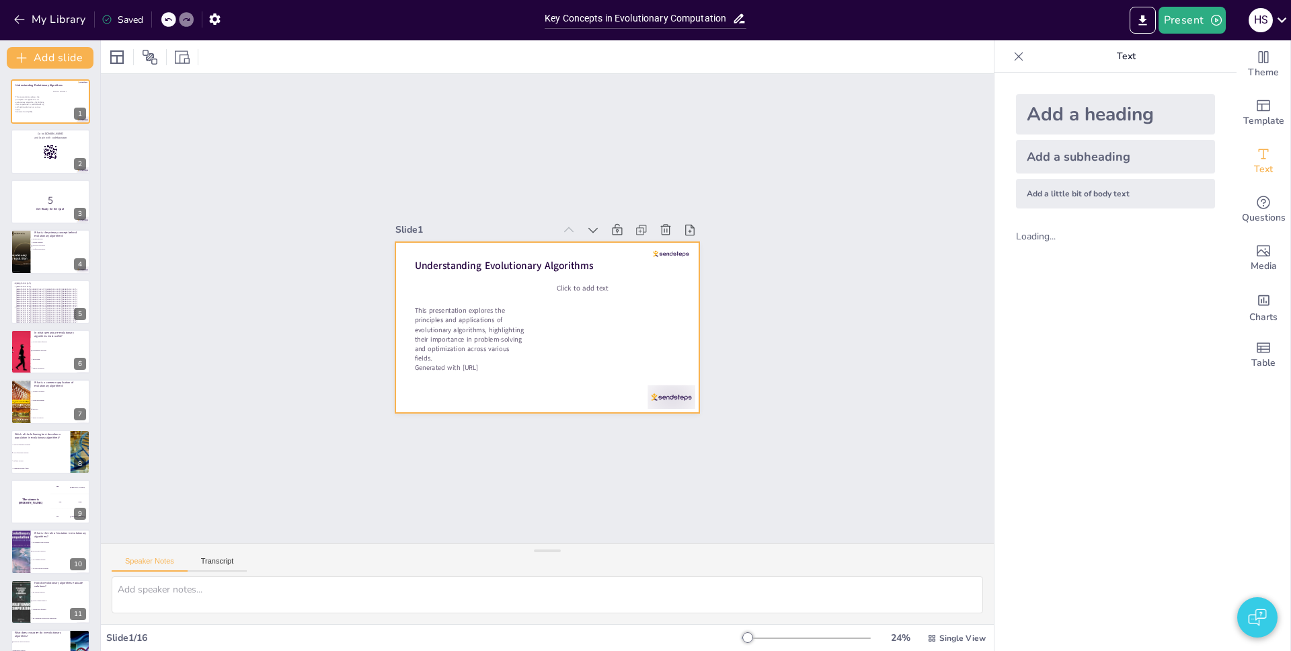
checkbox input "true"
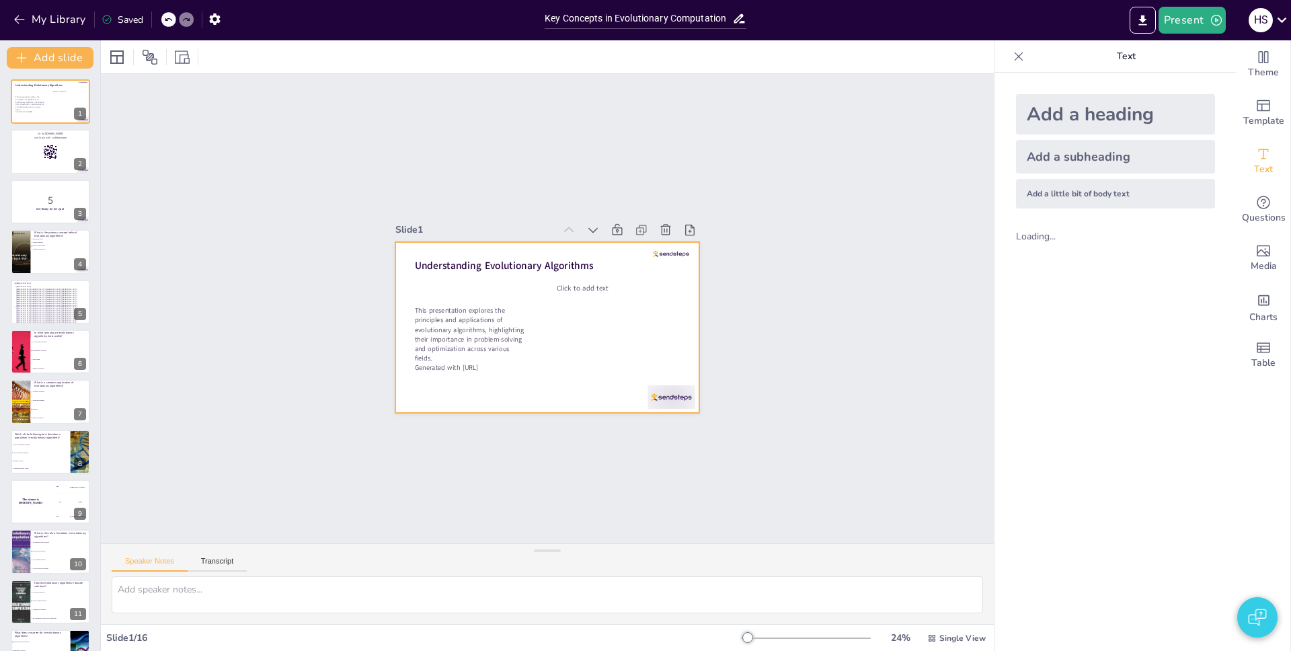
checkbox input "true"
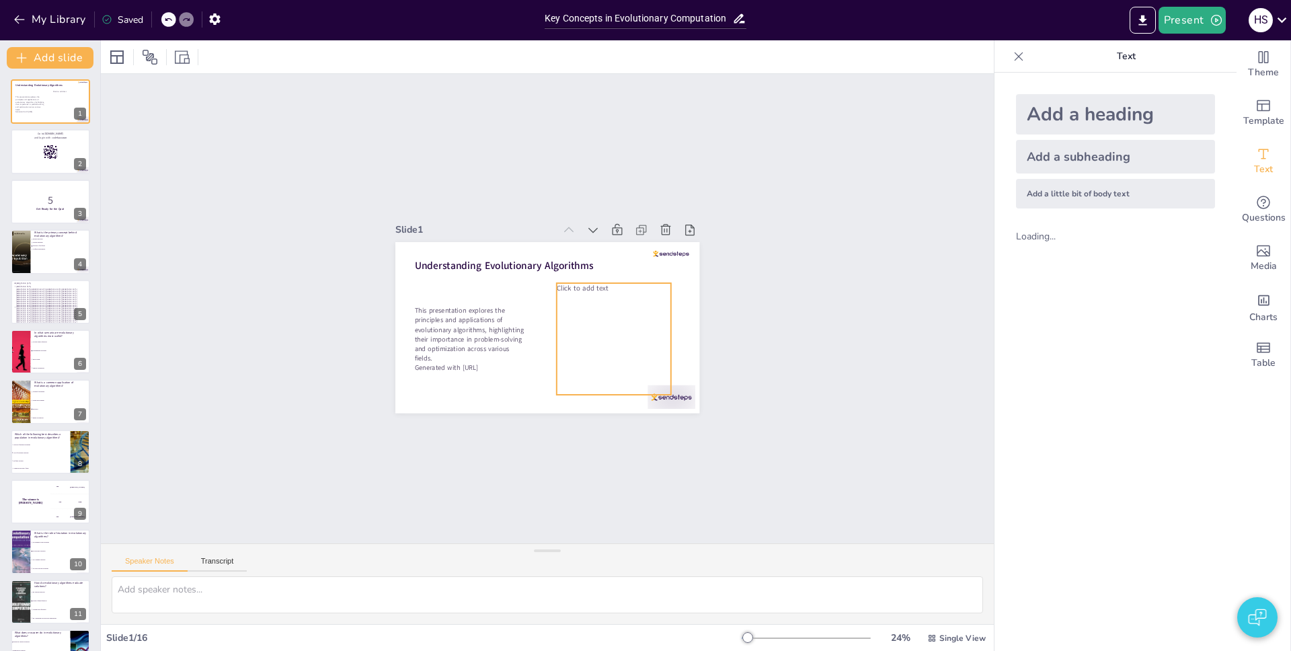
click at [615, 323] on div "Click to add text" at bounding box center [614, 339] width 114 height 112
click at [597, 252] on icon at bounding box center [603, 255] width 12 height 13
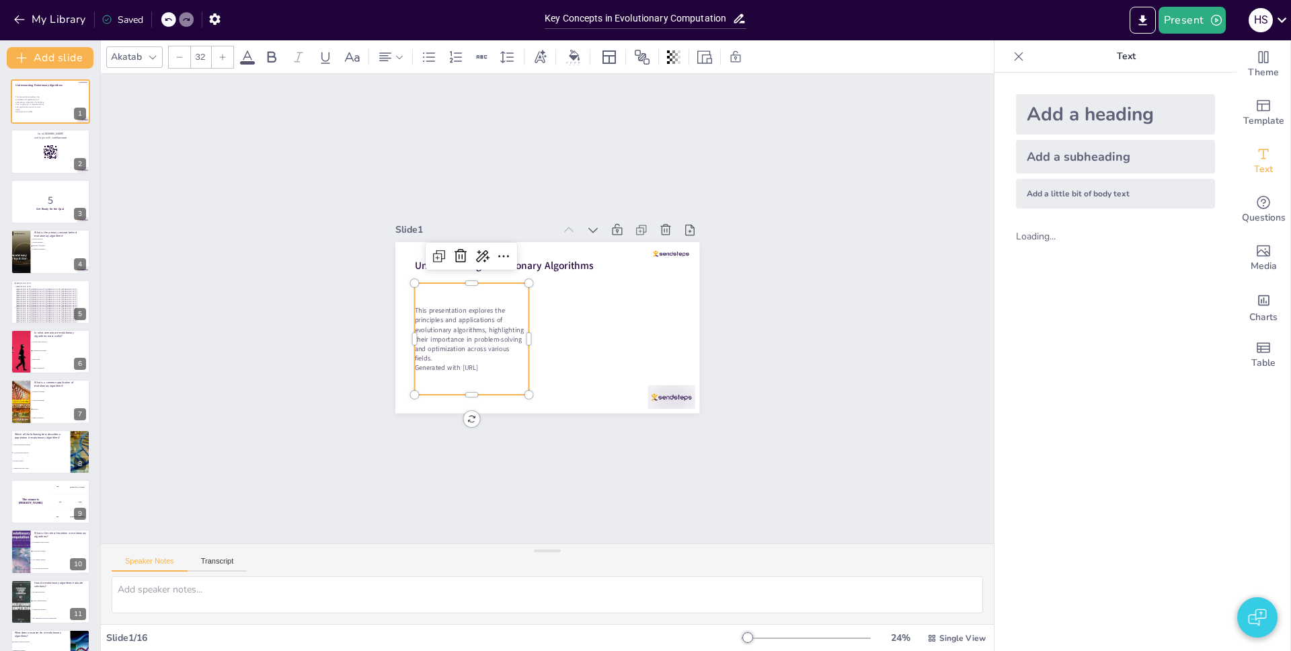
click at [493, 323] on p "This presentation explores the principles and applications of evolutionary algo…" at bounding box center [471, 334] width 114 height 56
click at [459, 248] on div at bounding box center [461, 256] width 22 height 22
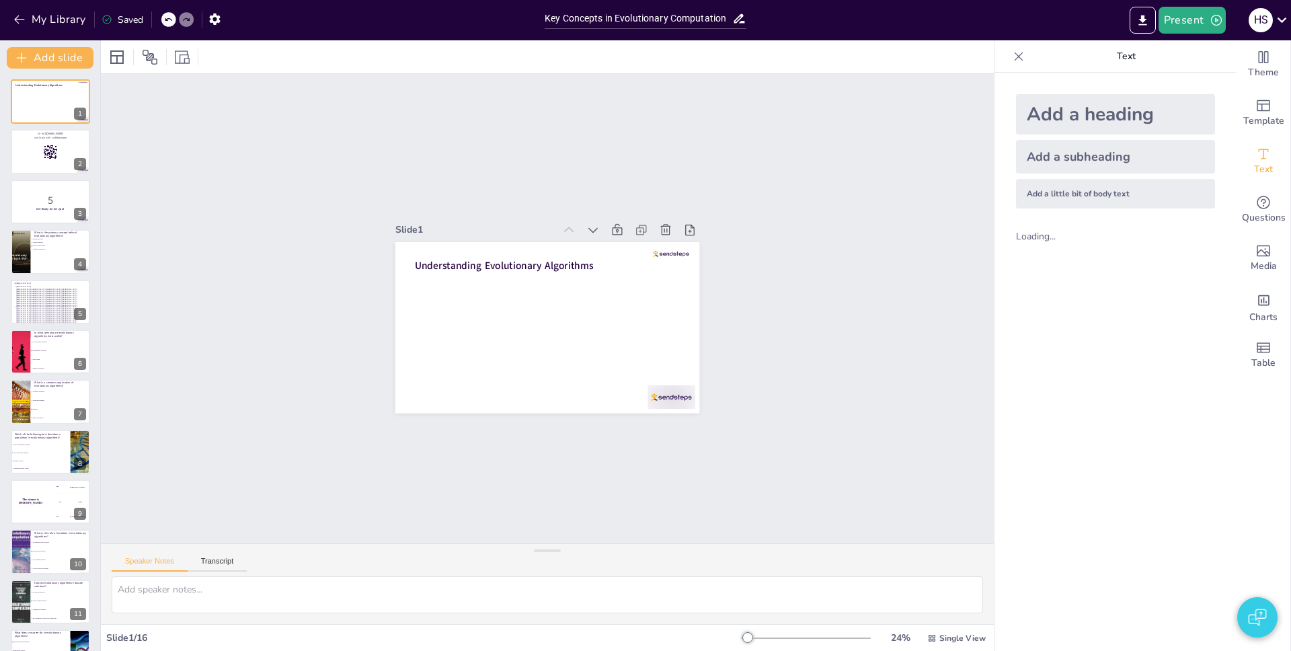
click at [1098, 190] on div "Add a little bit of body text" at bounding box center [1115, 194] width 199 height 30
click at [228, 57] on div at bounding box center [223, 57] width 22 height 22
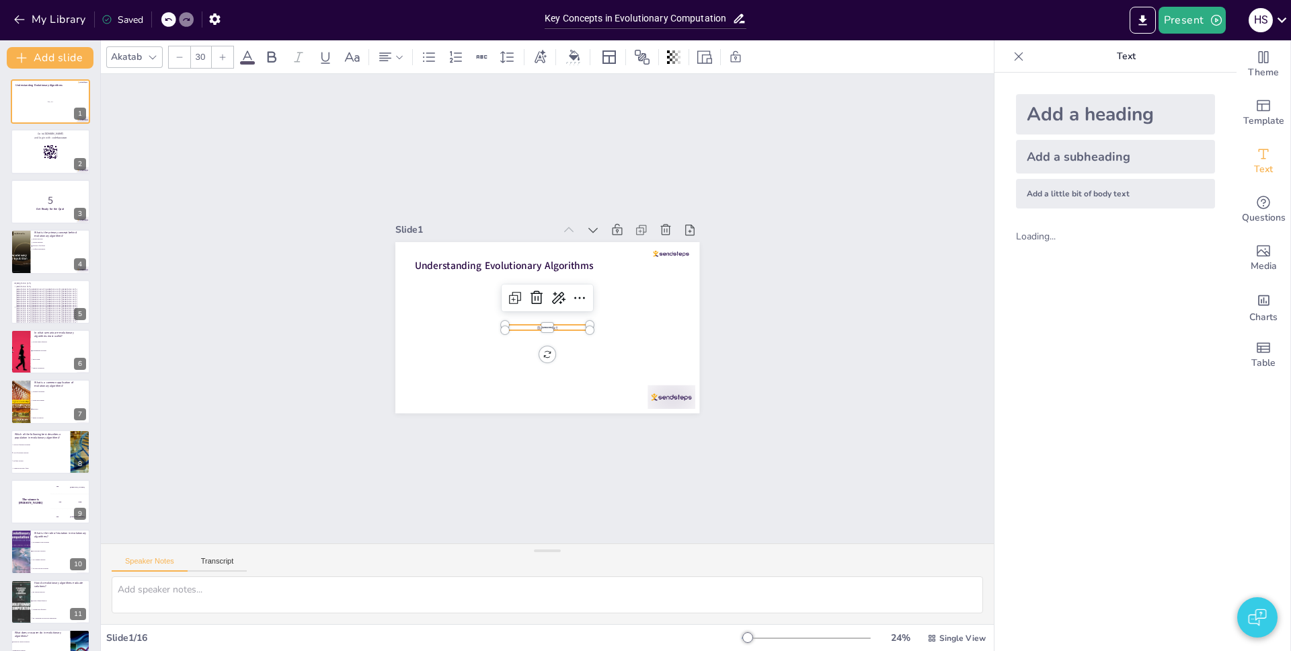
click at [228, 57] on div at bounding box center [223, 57] width 22 height 22
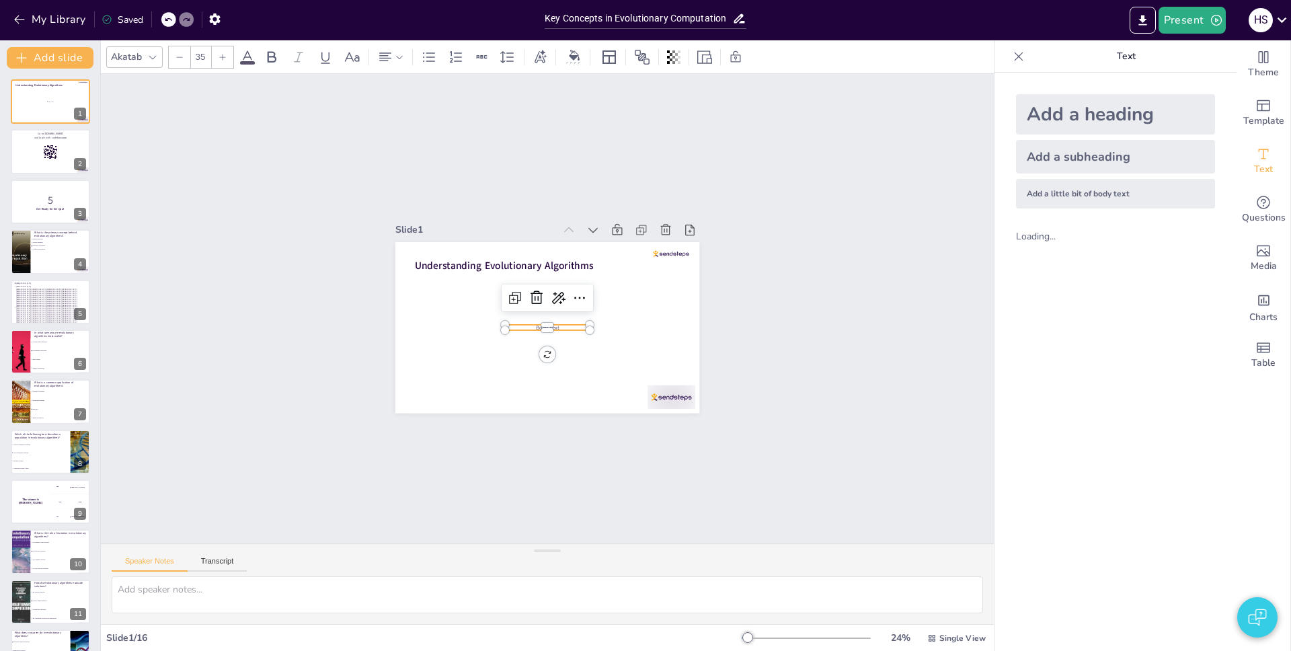
click at [228, 57] on div at bounding box center [223, 57] width 22 height 22
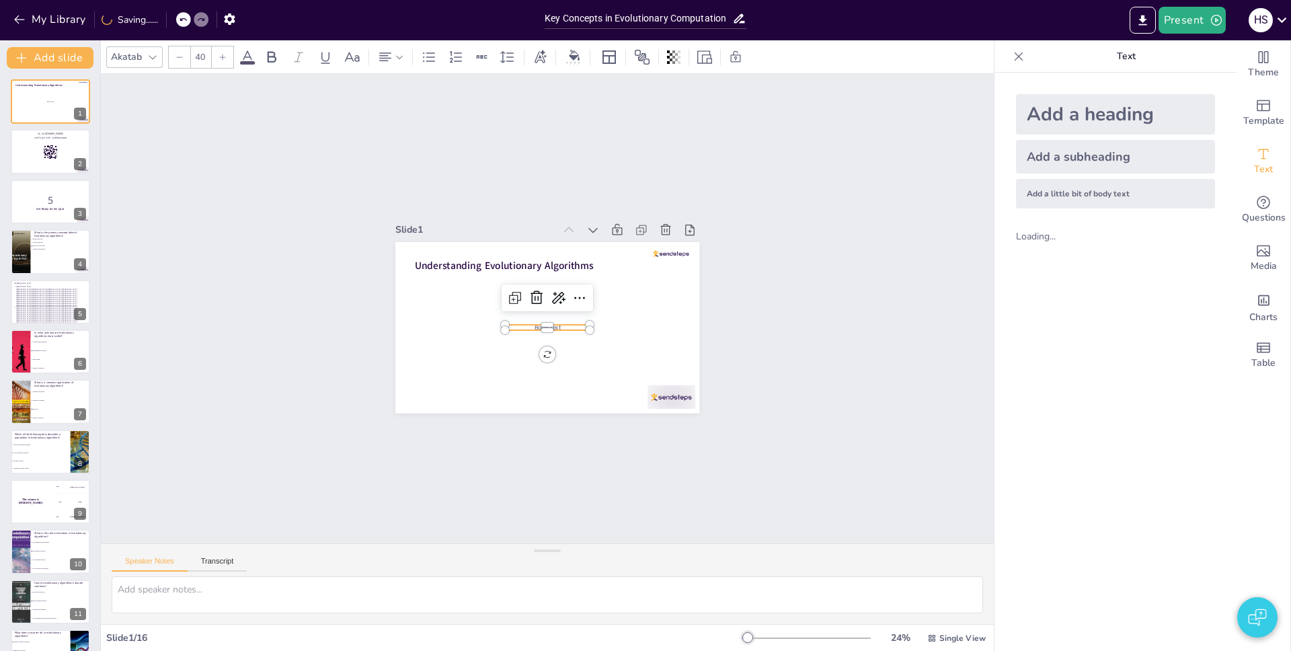
click at [228, 57] on div at bounding box center [223, 57] width 22 height 22
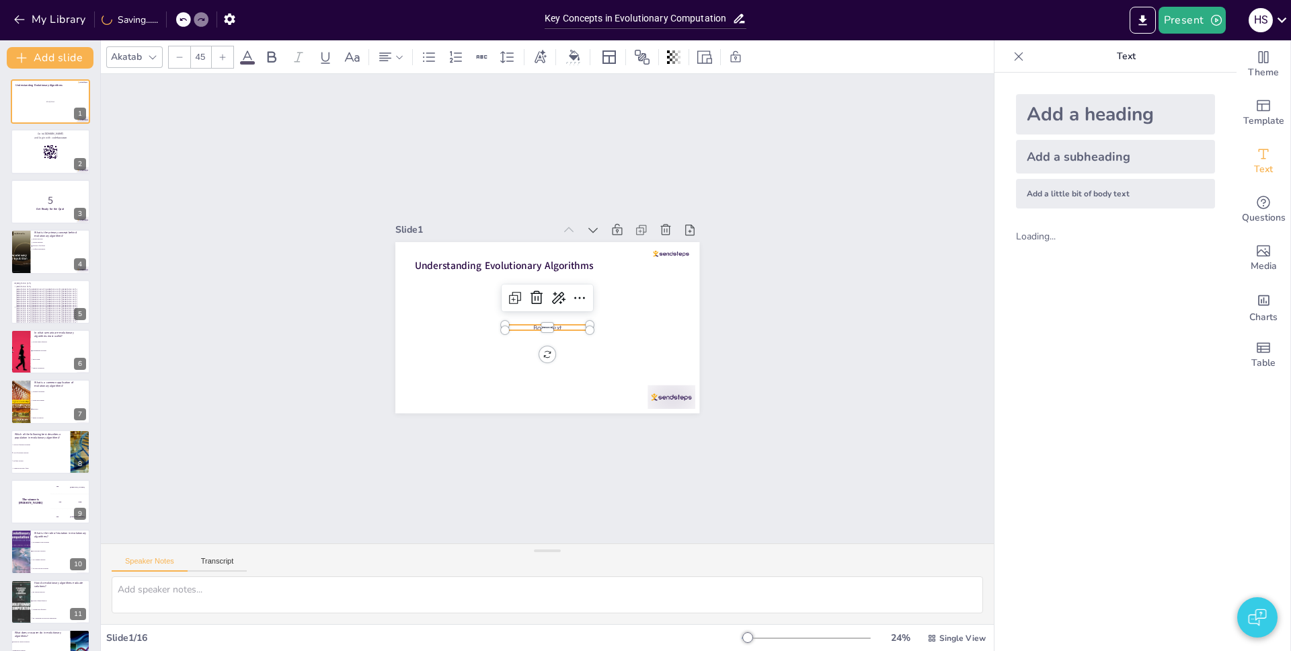
click at [228, 57] on div at bounding box center [223, 57] width 22 height 22
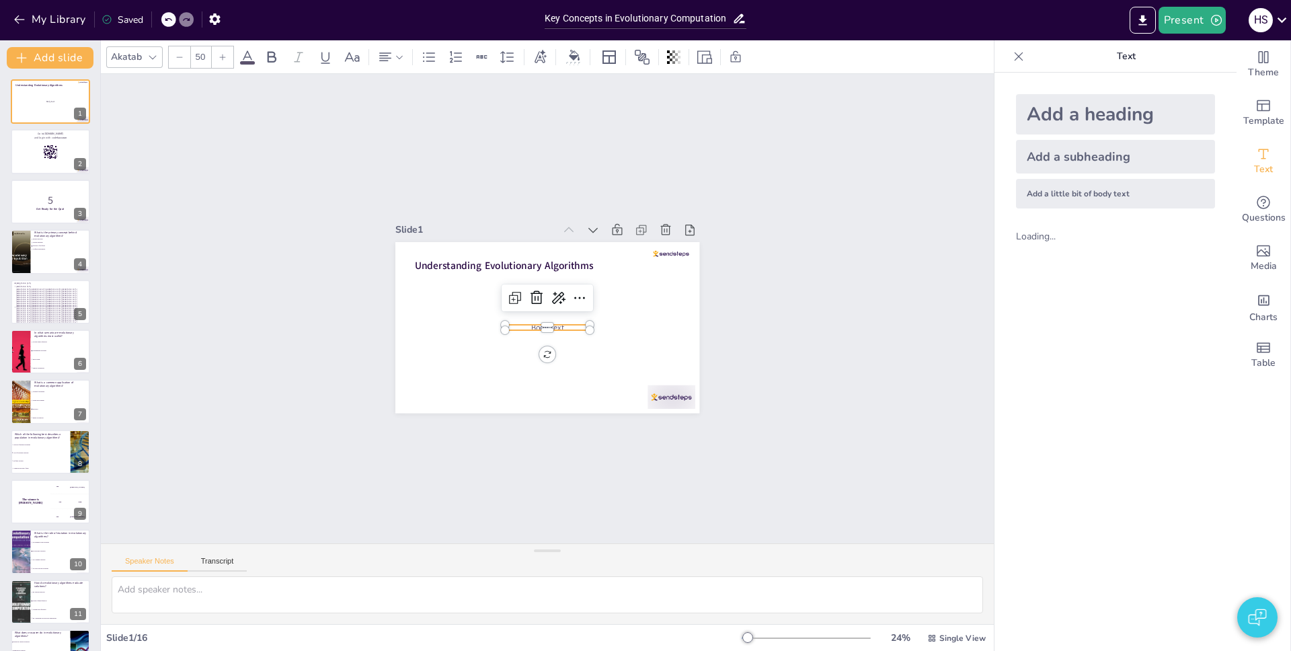
click at [228, 57] on div at bounding box center [223, 57] width 22 height 22
click at [545, 330] on div at bounding box center [547, 335] width 85 height 11
click at [545, 325] on span "Body text" at bounding box center [547, 330] width 34 height 11
click at [553, 325] on span "Body text" at bounding box center [547, 330] width 34 height 11
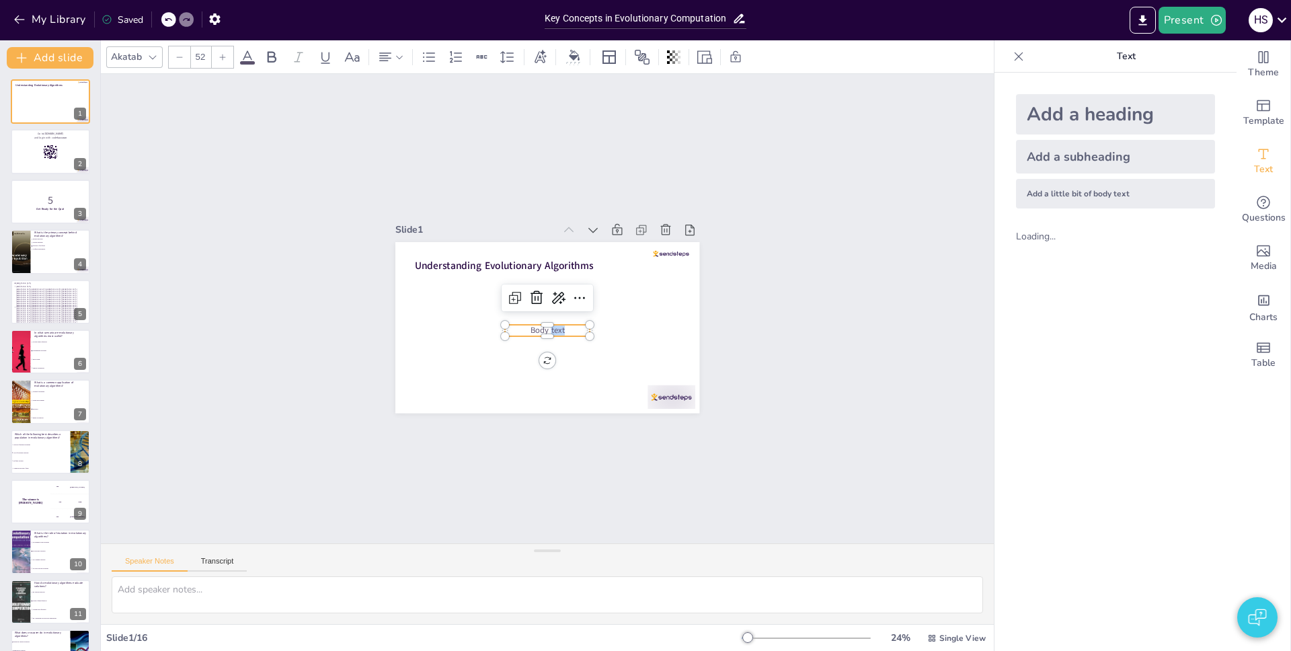
click at [553, 325] on span "Body text" at bounding box center [547, 330] width 34 height 11
click at [571, 325] on p "Body text" at bounding box center [547, 330] width 85 height 11
click at [227, 61] on div at bounding box center [223, 57] width 22 height 22
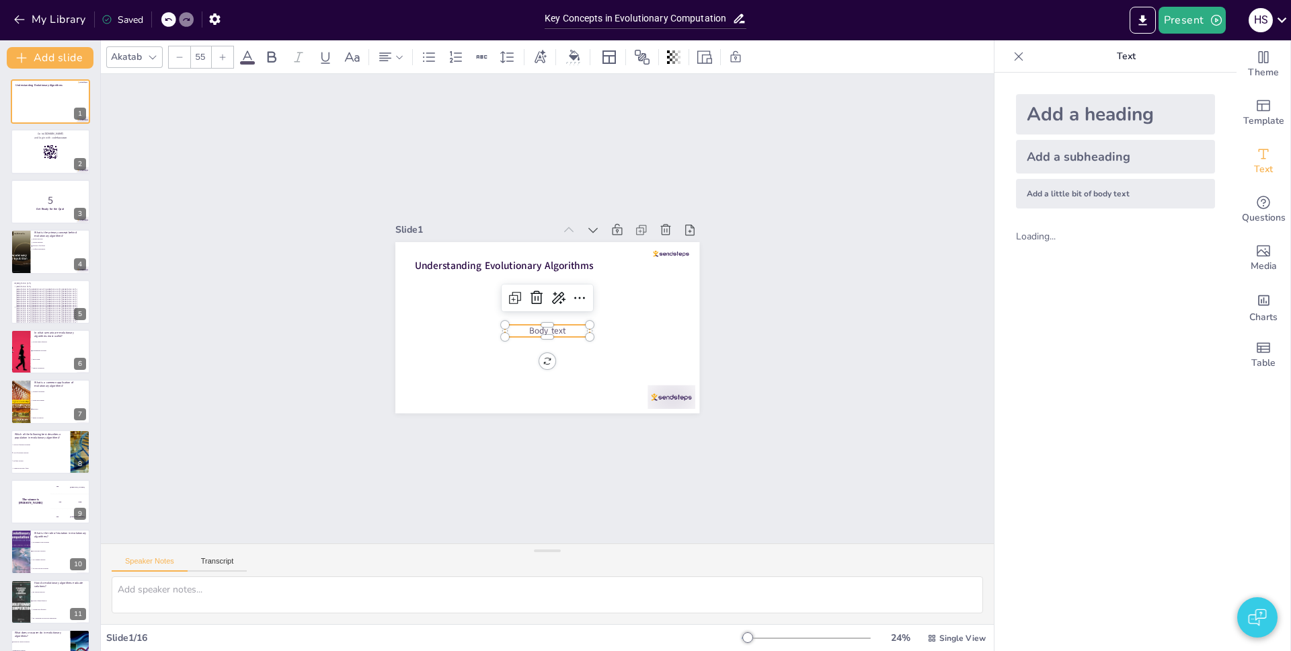
click at [227, 61] on div at bounding box center [223, 57] width 22 height 22
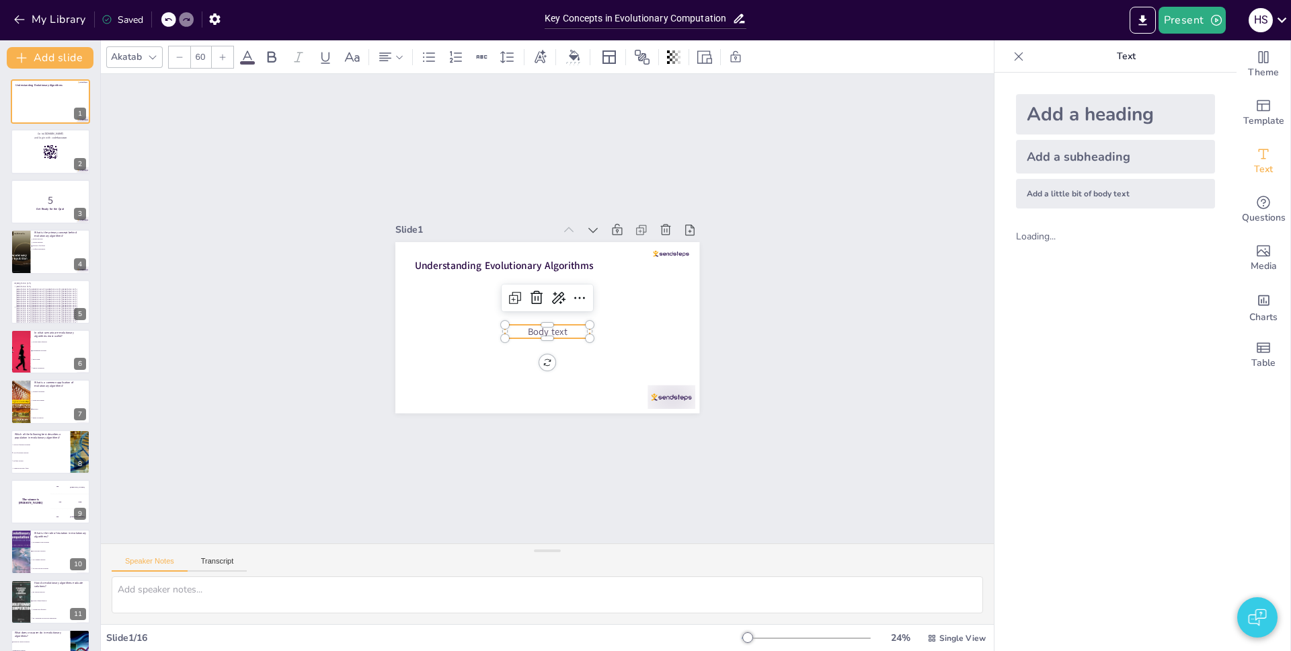
click at [227, 61] on div at bounding box center [223, 57] width 22 height 22
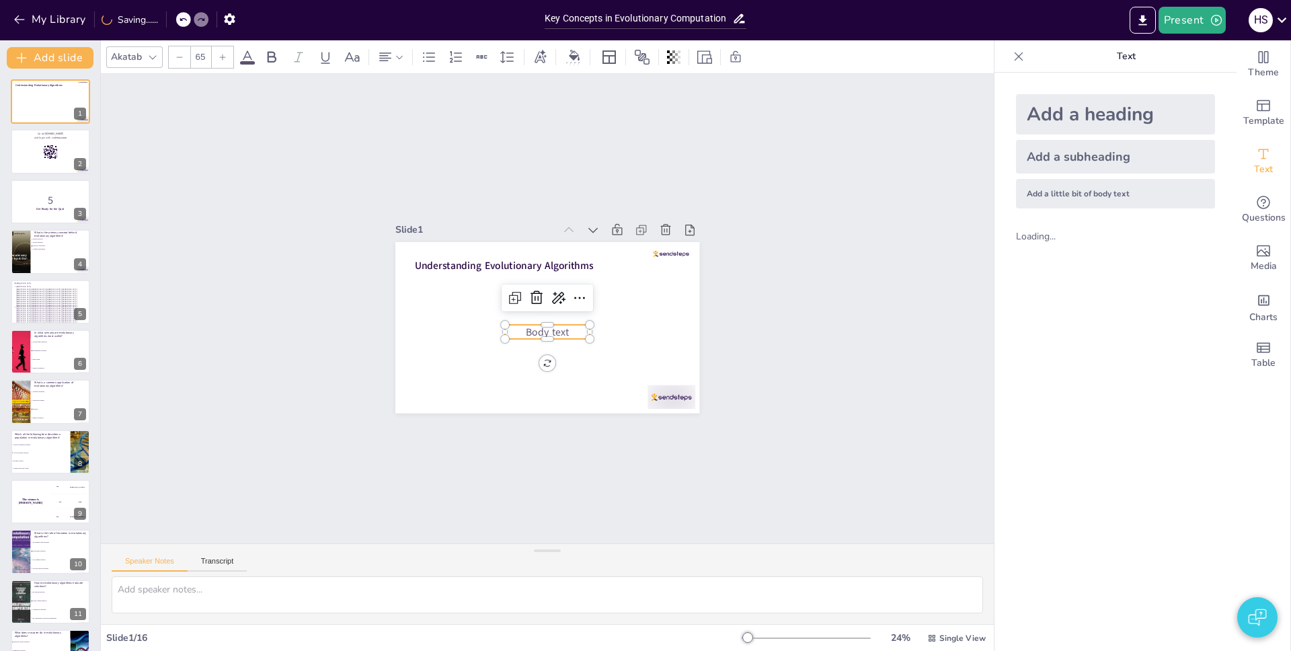
click at [227, 61] on div at bounding box center [223, 57] width 22 height 22
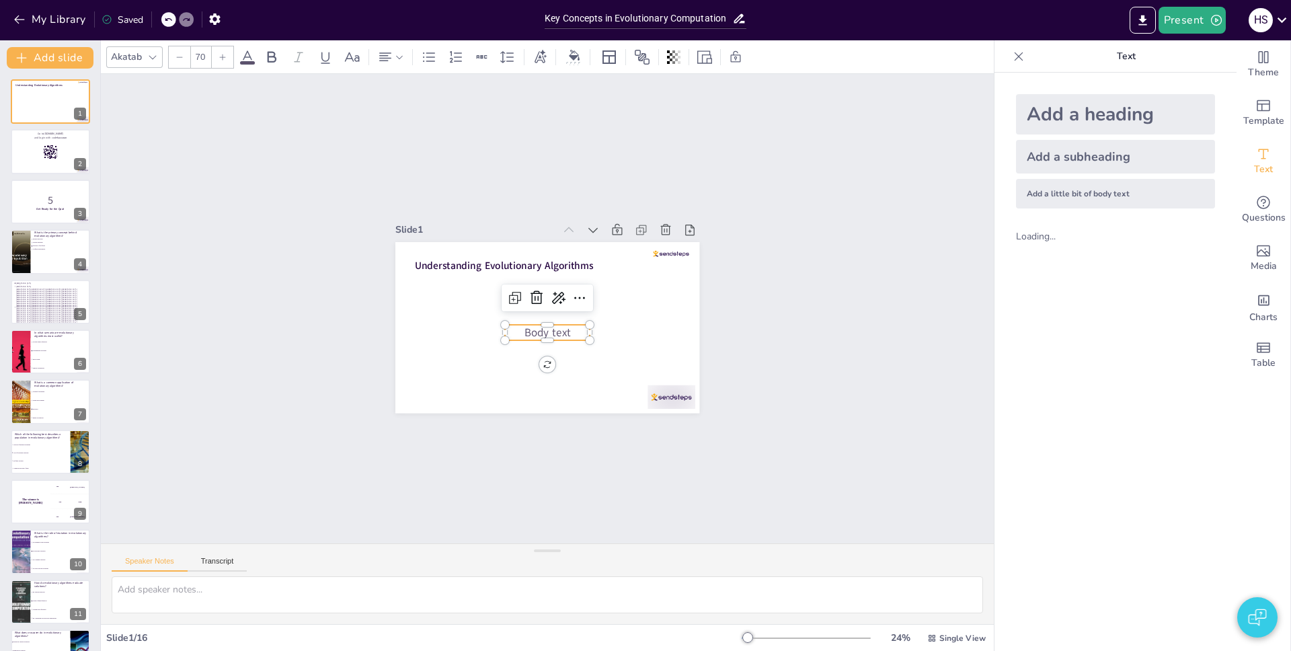
click at [227, 61] on div at bounding box center [223, 57] width 22 height 22
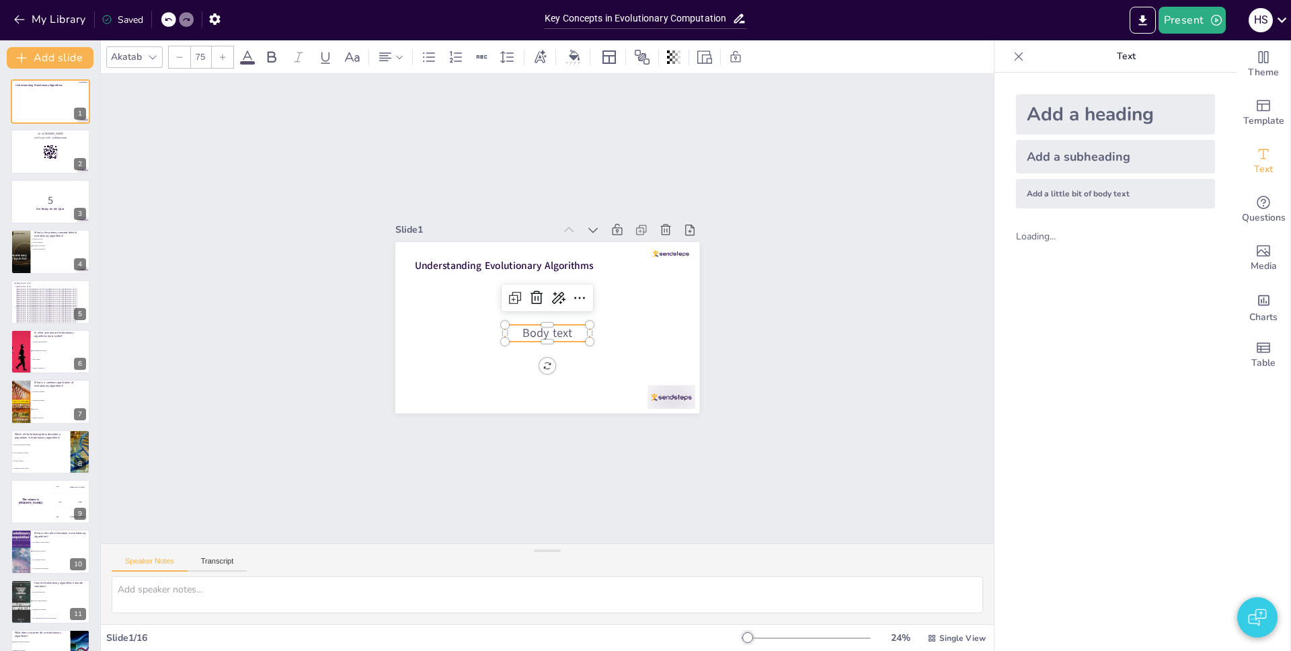
click at [227, 61] on div at bounding box center [223, 57] width 22 height 22
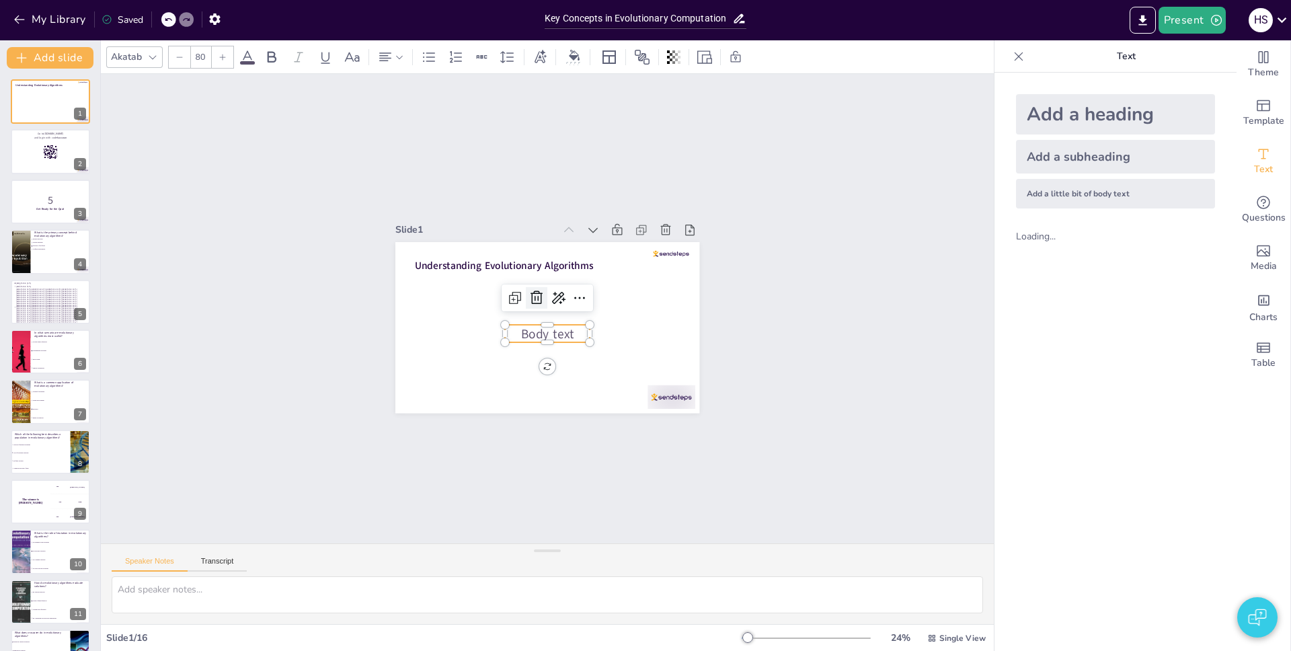
click at [526, 296] on div at bounding box center [537, 298] width 22 height 22
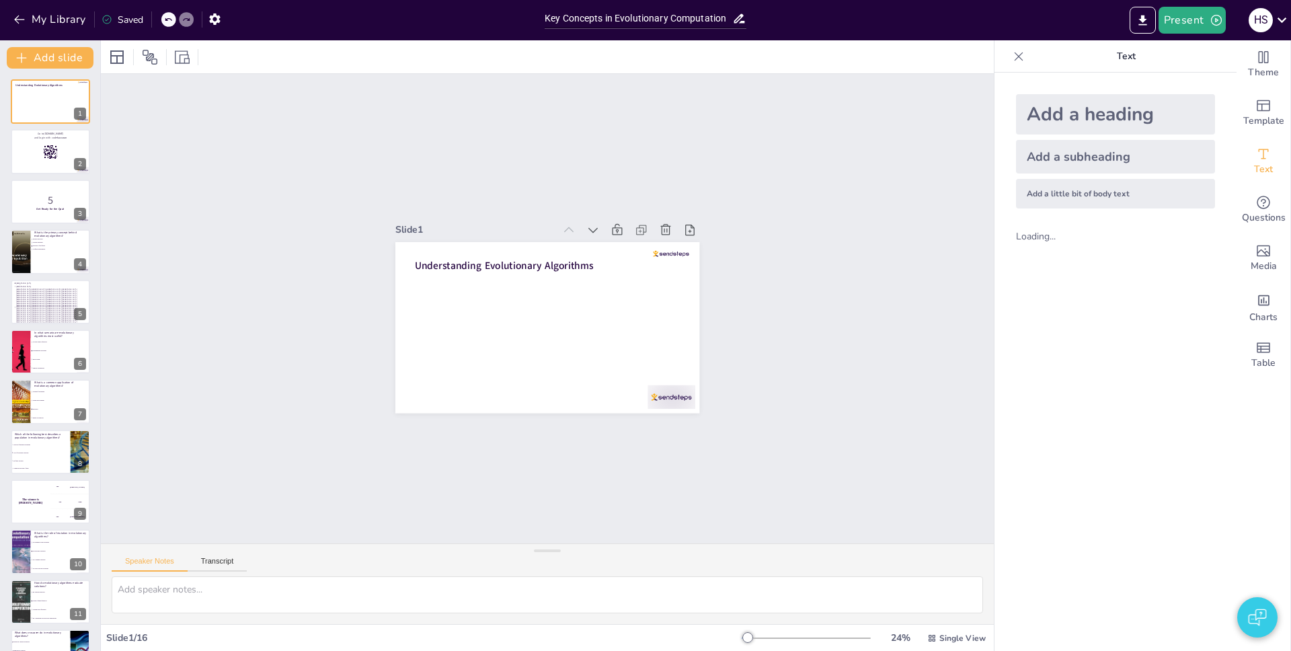
click at [1094, 113] on div "Add a heading" at bounding box center [1115, 114] width 199 height 40
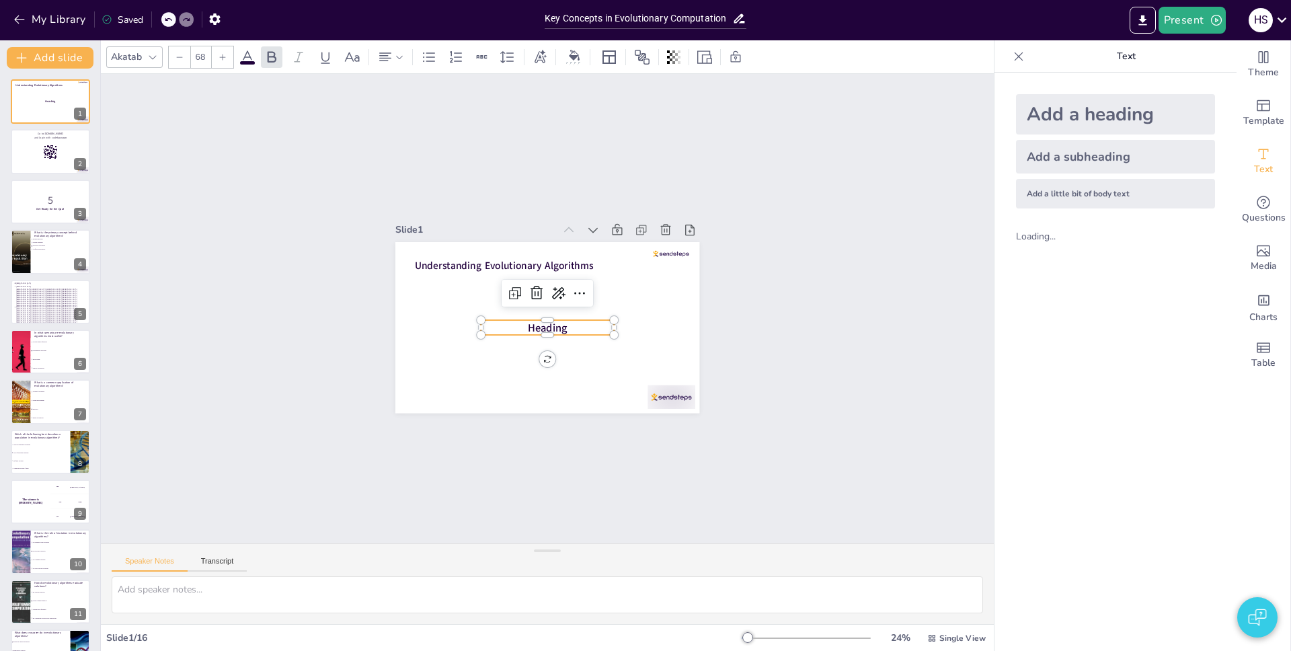
click at [567, 325] on p "Heading" at bounding box center [547, 327] width 133 height 15
click at [228, 57] on div at bounding box center [223, 57] width 22 height 22
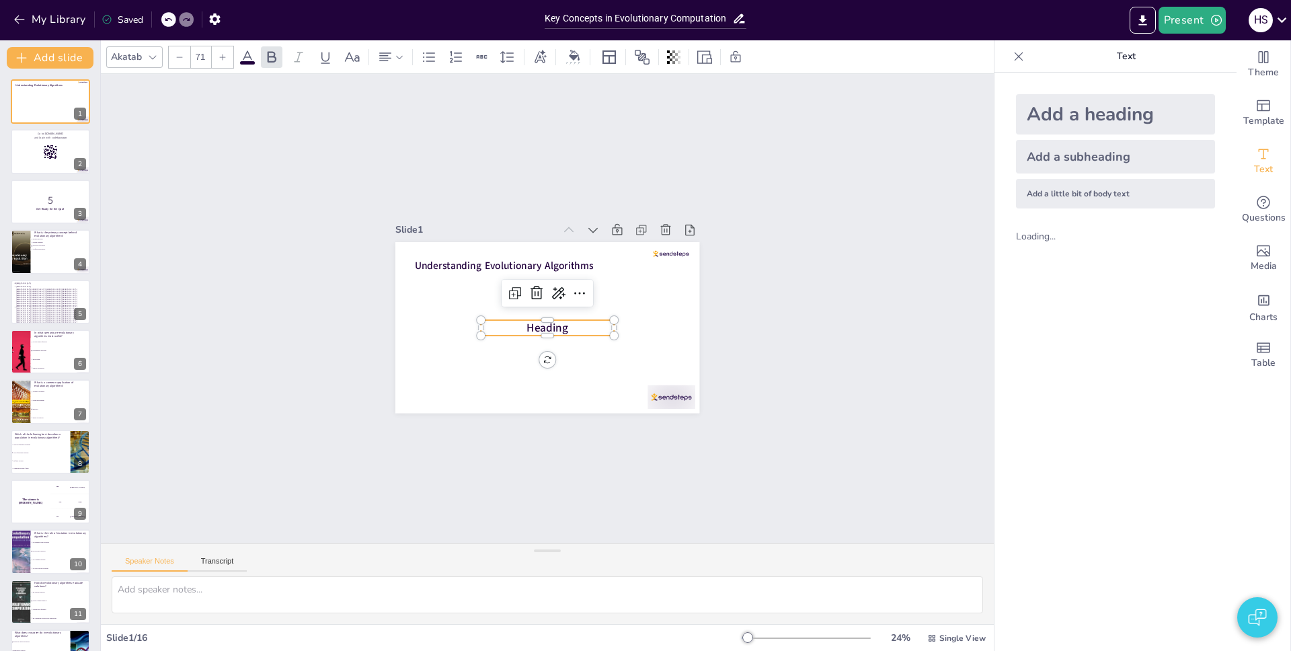
click at [228, 57] on div at bounding box center [223, 57] width 22 height 22
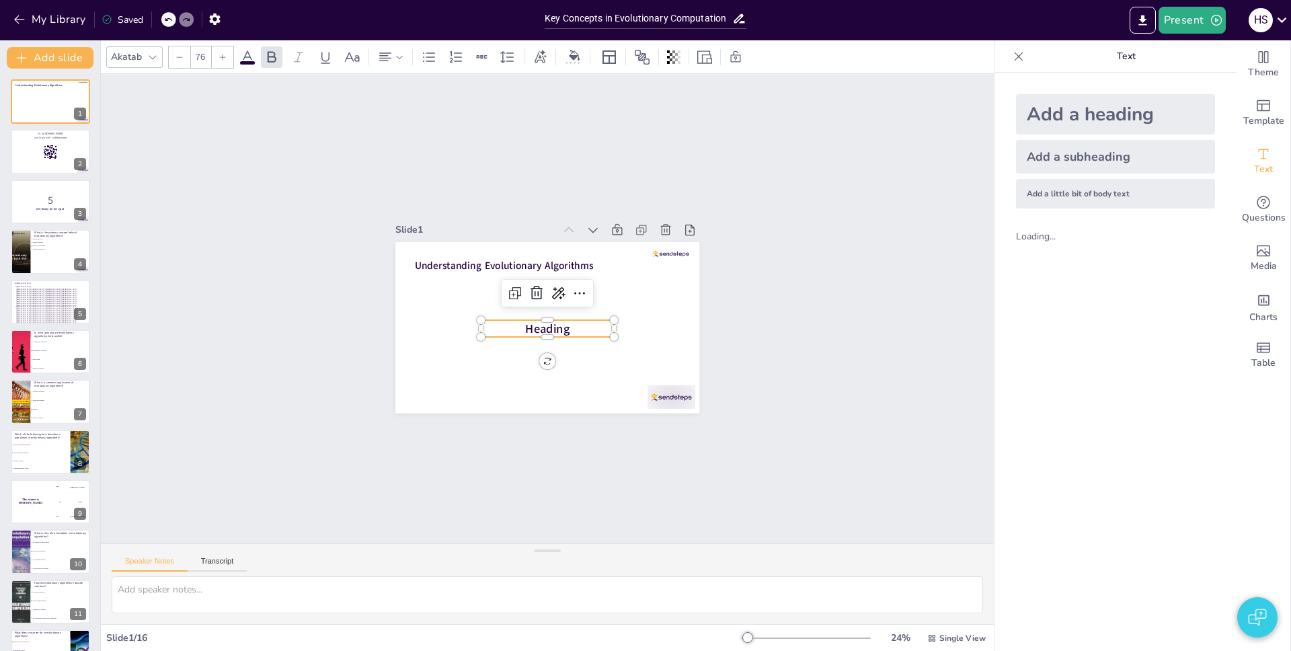
click at [228, 57] on div at bounding box center [223, 57] width 22 height 22
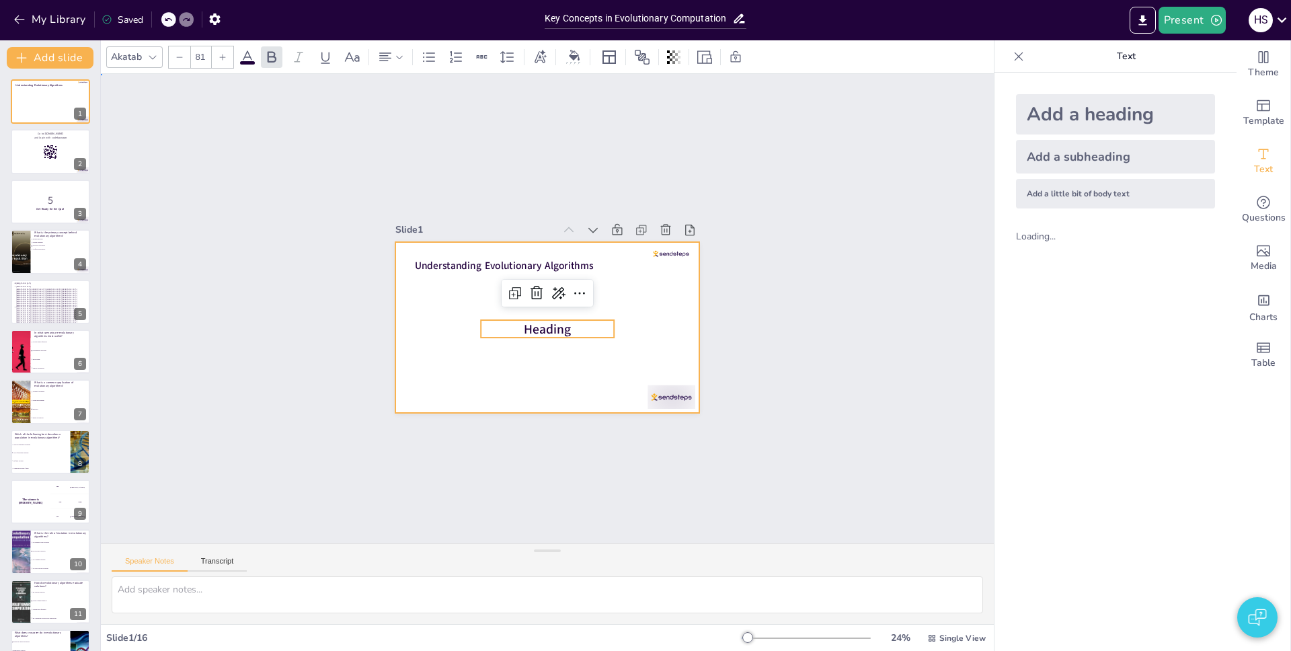
click at [586, 376] on div at bounding box center [547, 327] width 304 height 171
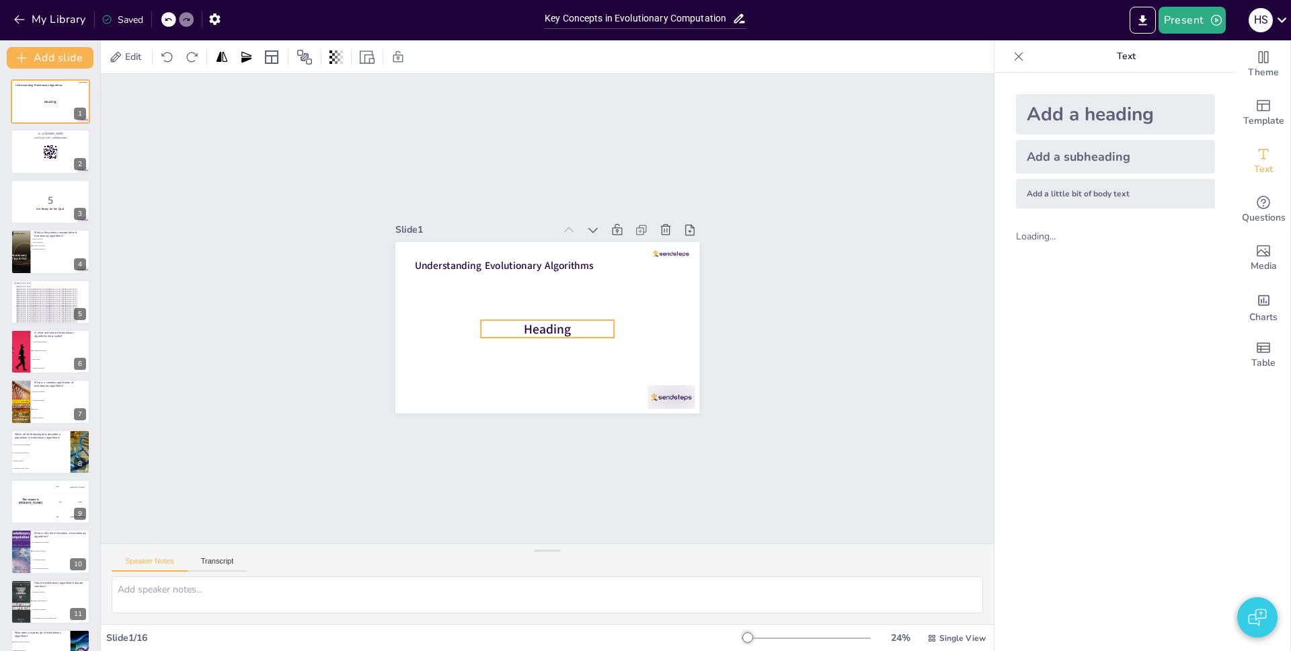
click at [579, 320] on p "Heading" at bounding box center [547, 329] width 133 height 18
click at [223, 61] on div at bounding box center [223, 57] width 22 height 22
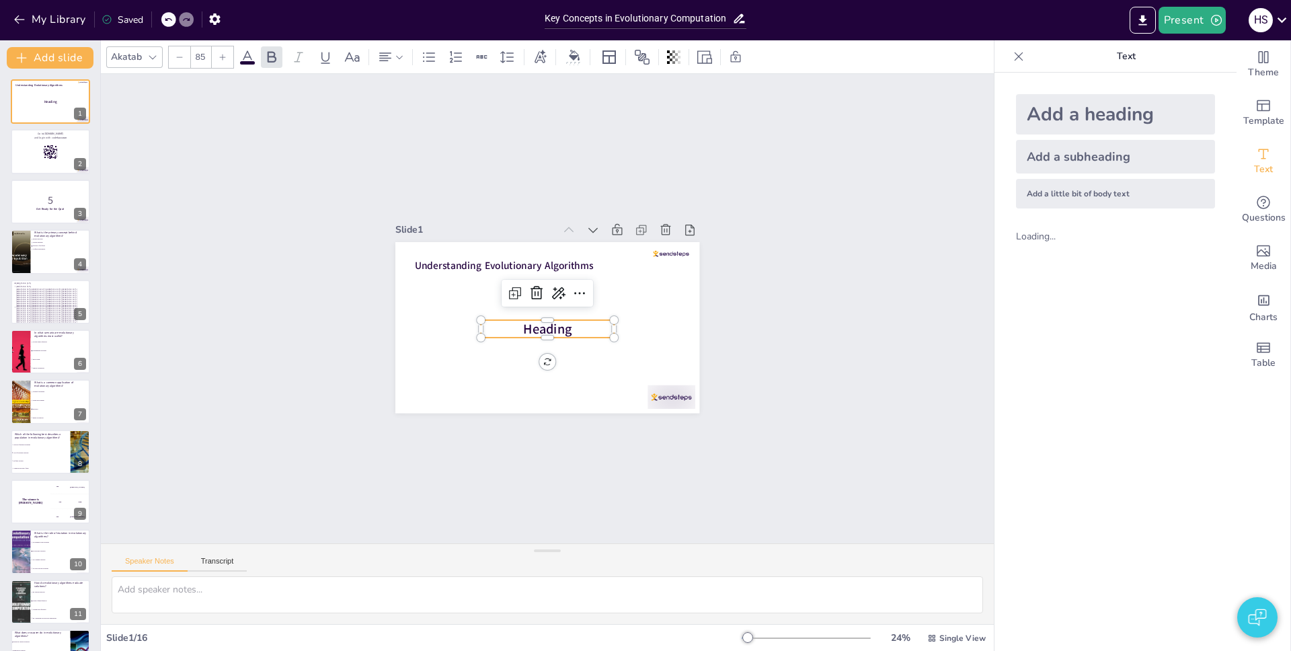
click at [223, 61] on div at bounding box center [223, 57] width 22 height 22
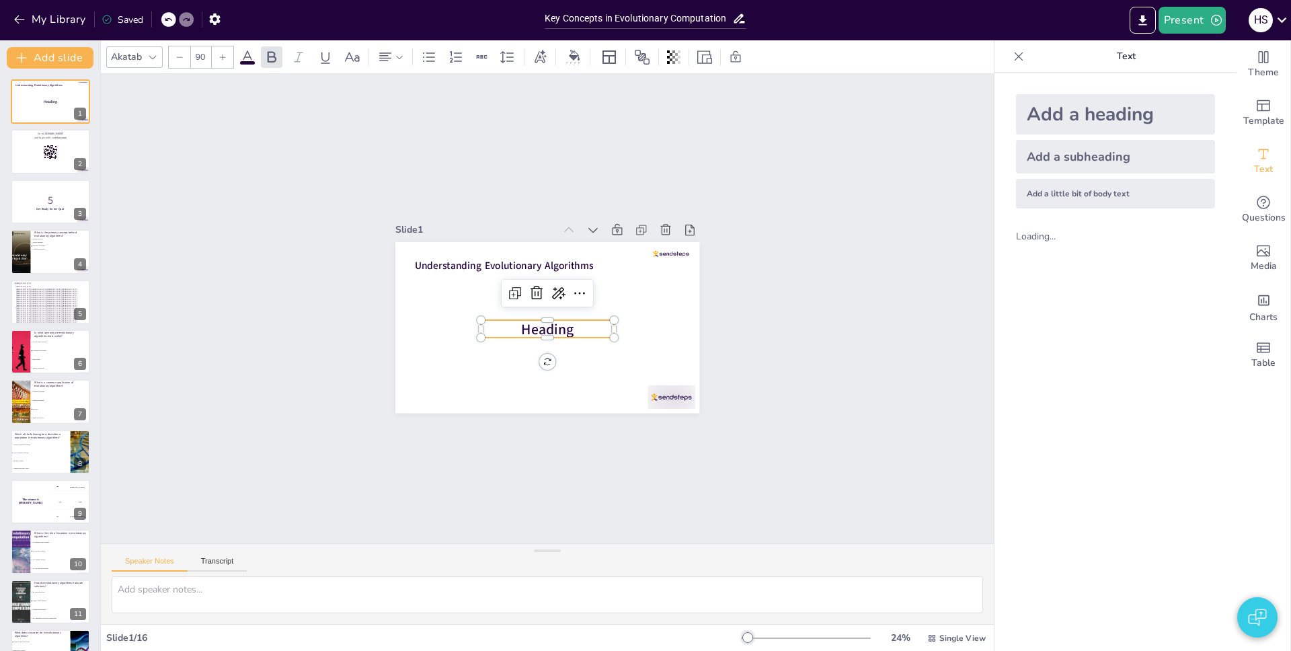
click at [223, 61] on div at bounding box center [223, 57] width 22 height 22
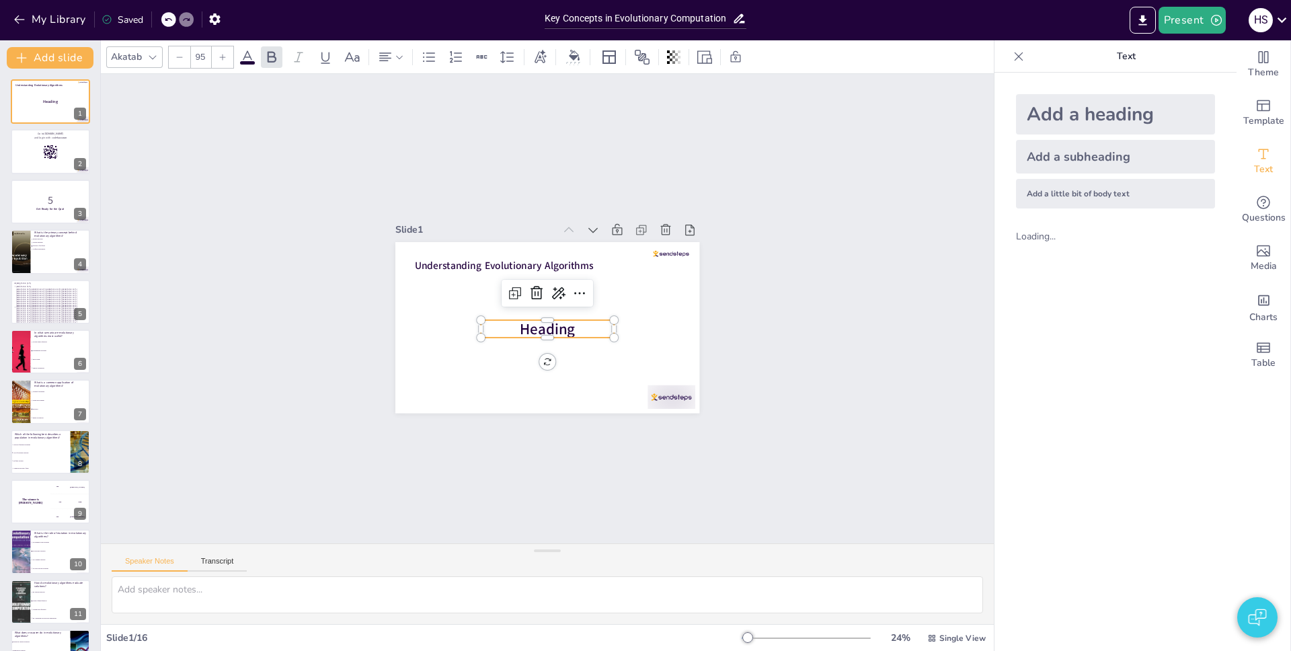
click at [223, 61] on div at bounding box center [223, 57] width 22 height 22
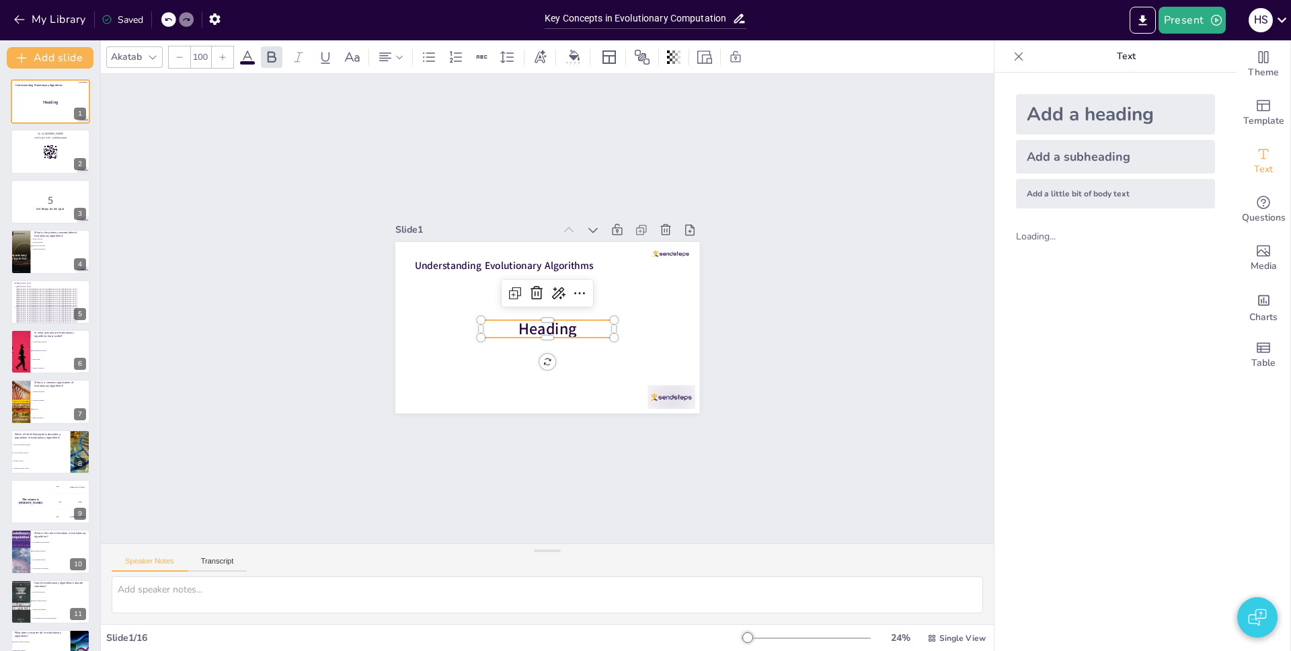
click at [223, 61] on div at bounding box center [223, 57] width 22 height 22
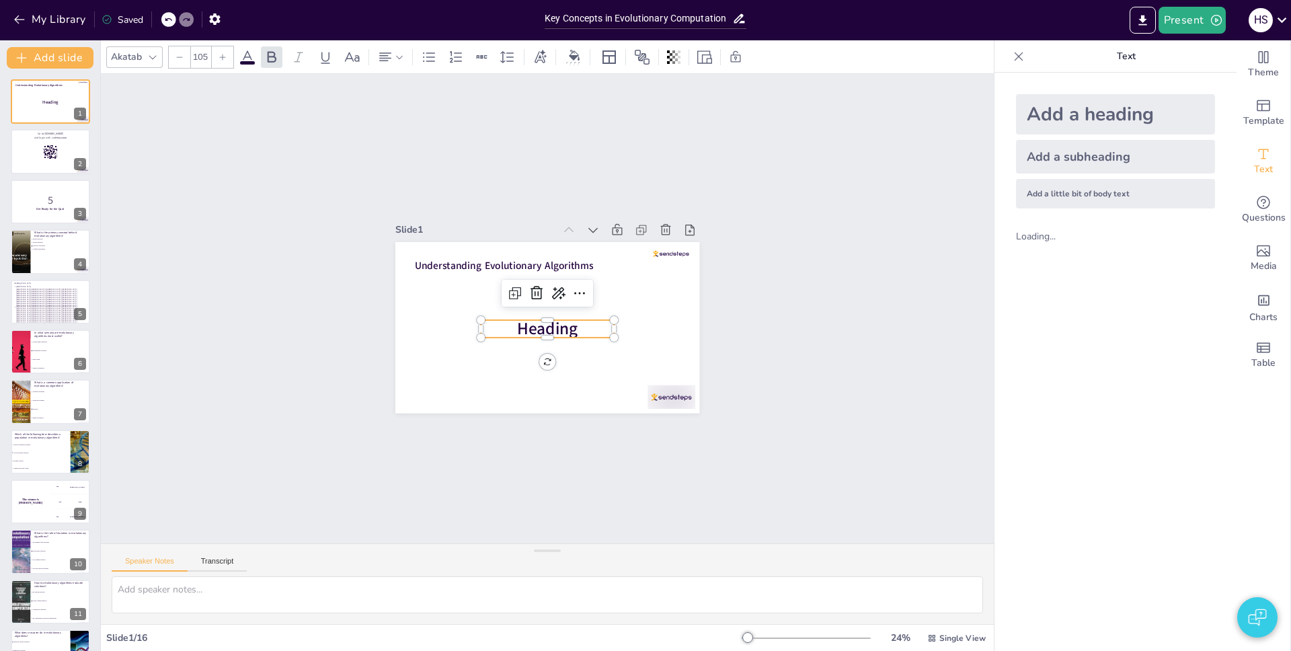
click at [214, 58] on div at bounding box center [223, 57] width 22 height 22
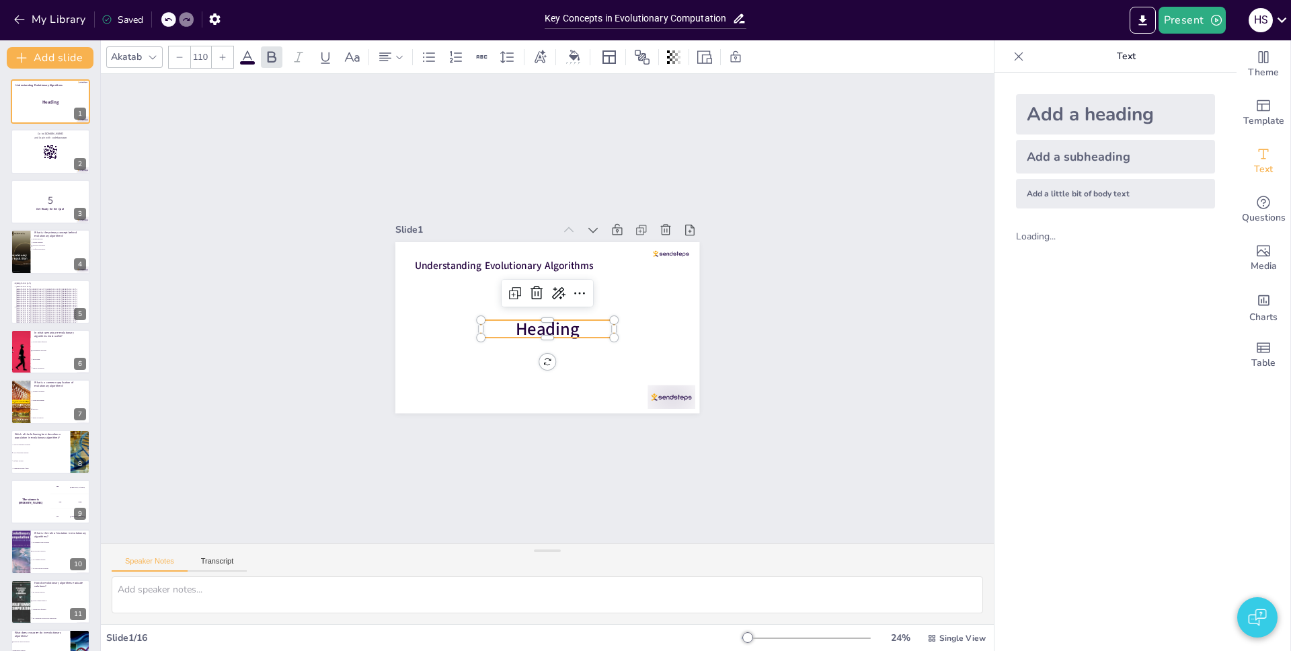
click at [214, 58] on div at bounding box center [223, 57] width 22 height 22
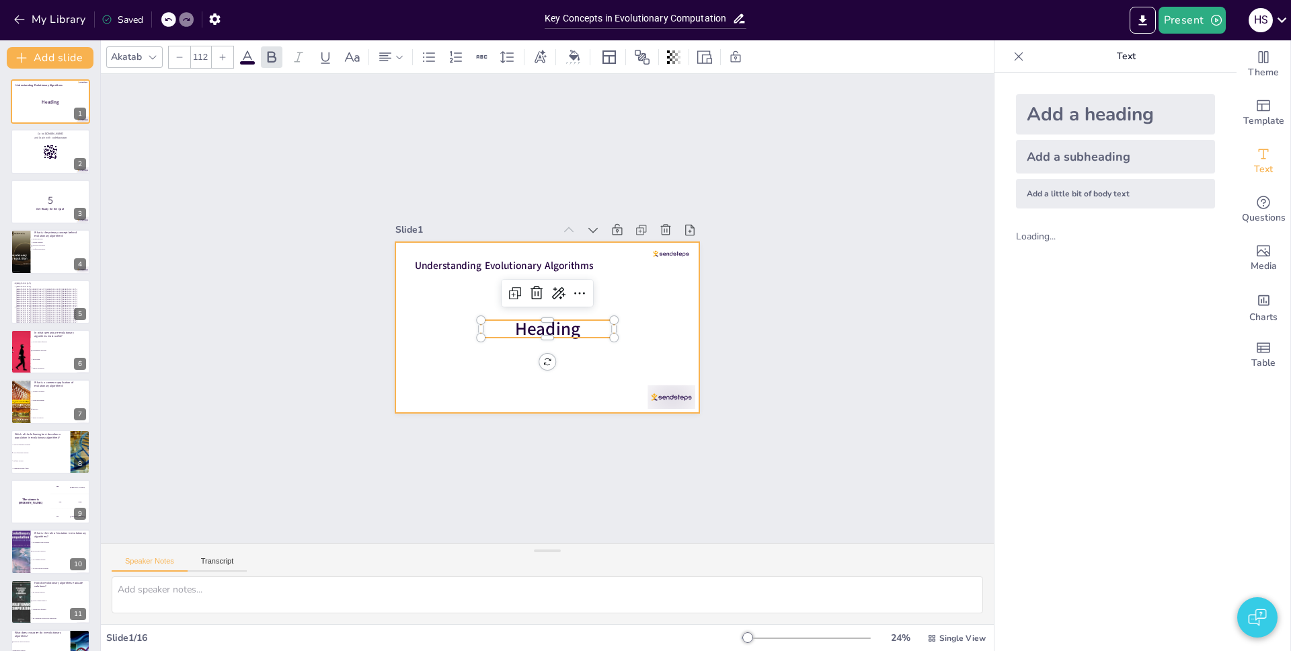
click at [461, 360] on div at bounding box center [547, 327] width 304 height 171
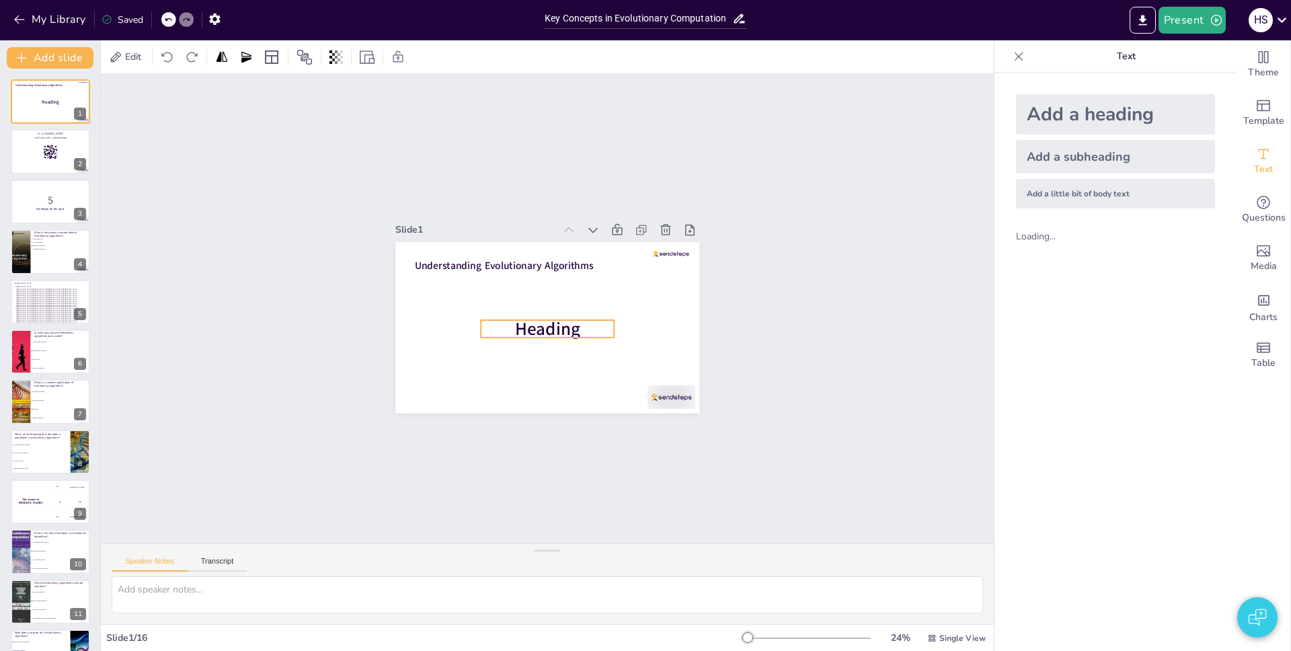
click at [584, 322] on p "Heading" at bounding box center [547, 329] width 133 height 25
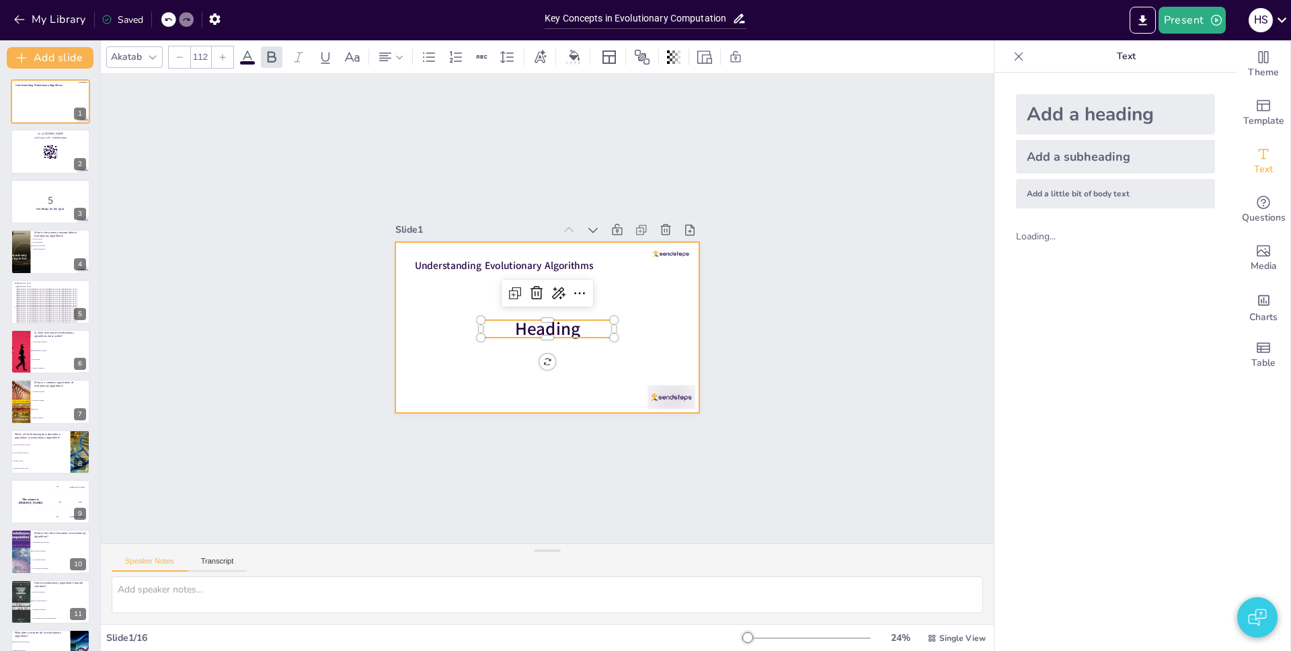
click at [642, 314] on div at bounding box center [547, 327] width 304 height 171
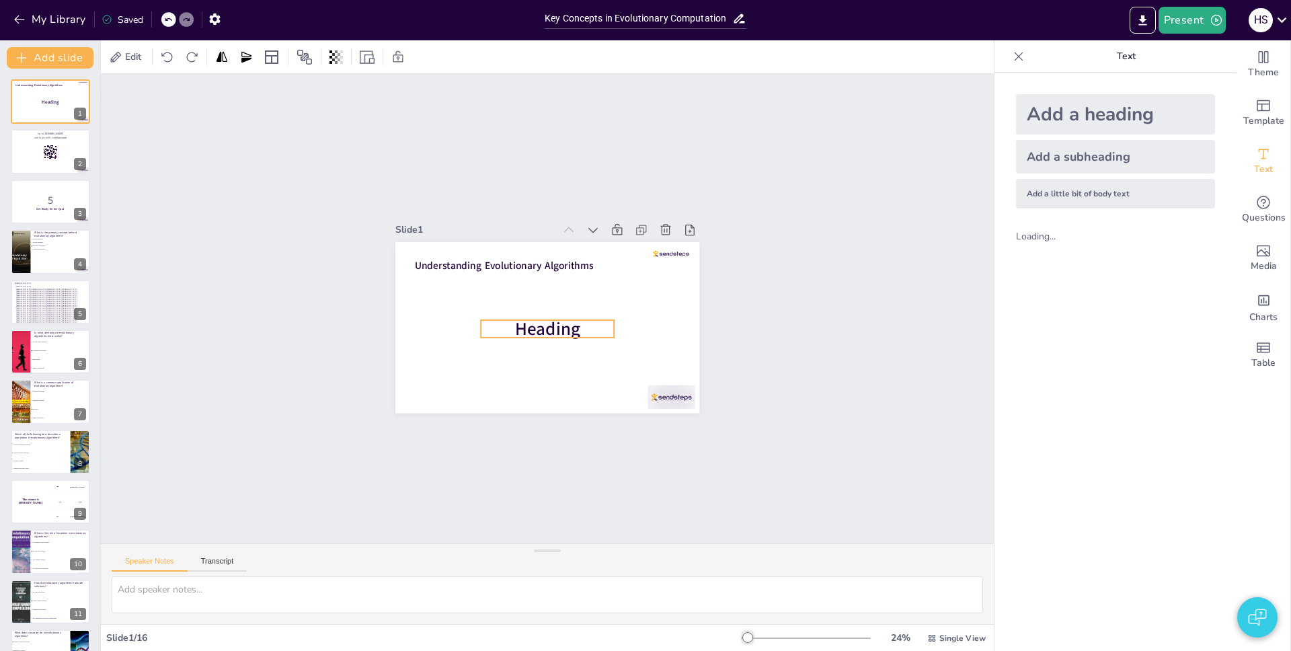
click at [584, 327] on p "Heading" at bounding box center [547, 329] width 133 height 25
click at [616, 325] on div at bounding box center [621, 332] width 11 height 25
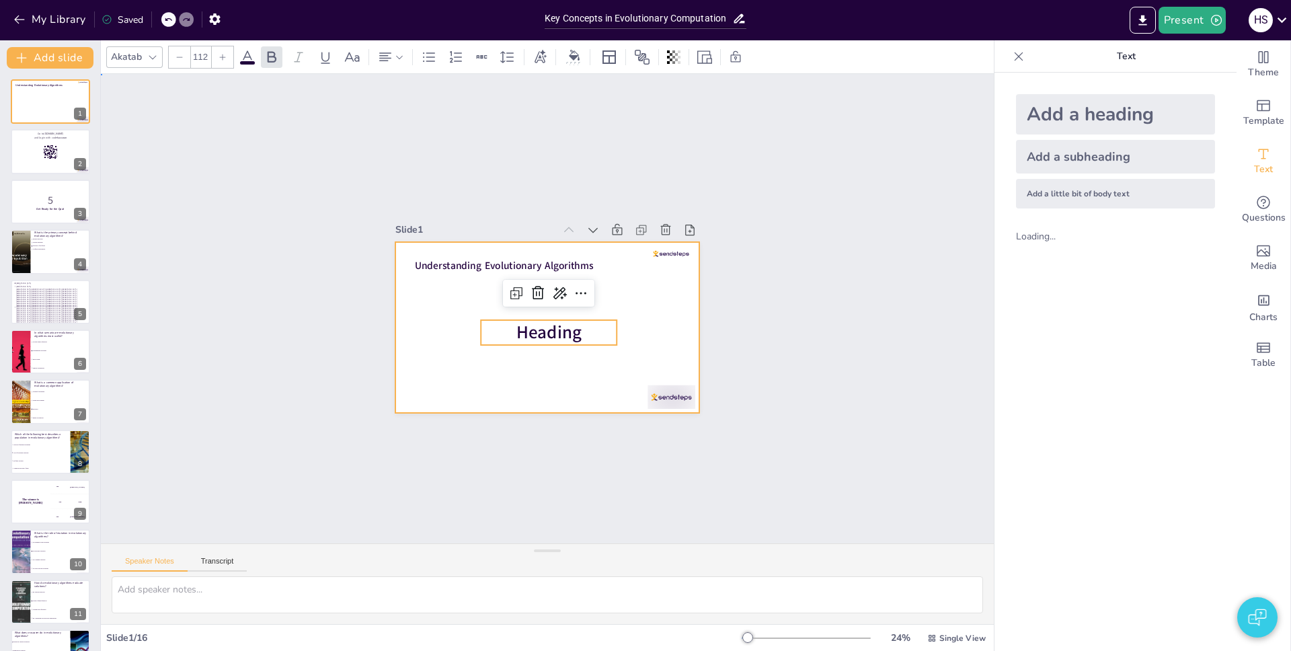
click at [616, 323] on div at bounding box center [547, 327] width 304 height 171
